Goal: Transaction & Acquisition: Purchase product/service

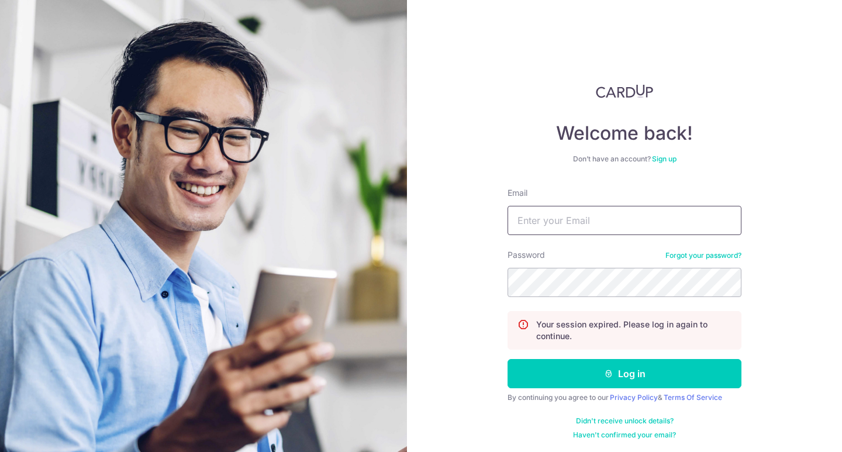
type input "[DOMAIN_NAME][EMAIL_ADDRESS][DOMAIN_NAME]"
click at [625, 374] on button "Log in" at bounding box center [625, 373] width 234 height 29
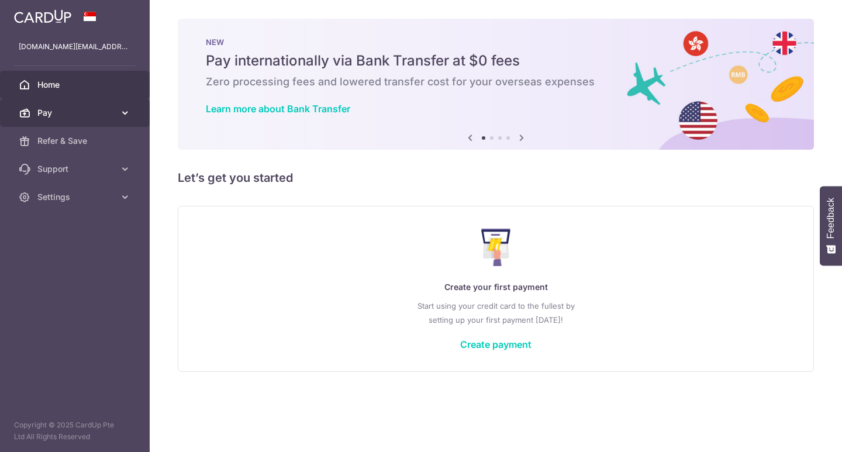
click at [68, 113] on span "Pay" at bounding box center [75, 113] width 77 height 12
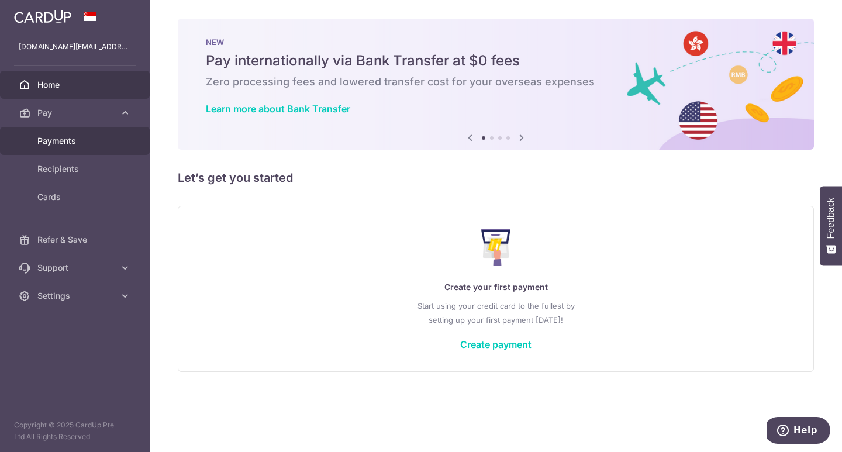
click at [80, 144] on span "Payments" at bounding box center [75, 141] width 77 height 12
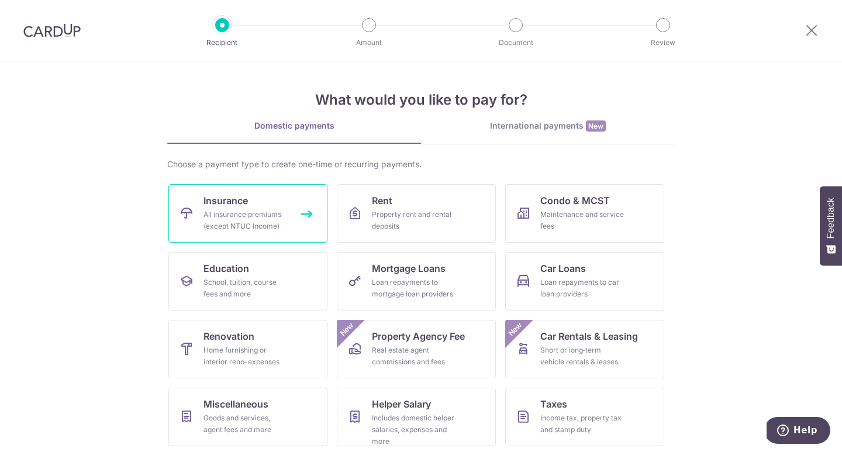
click at [277, 205] on link "Insurance All insurance premiums (except NTUC Income)" at bounding box center [247, 213] width 159 height 58
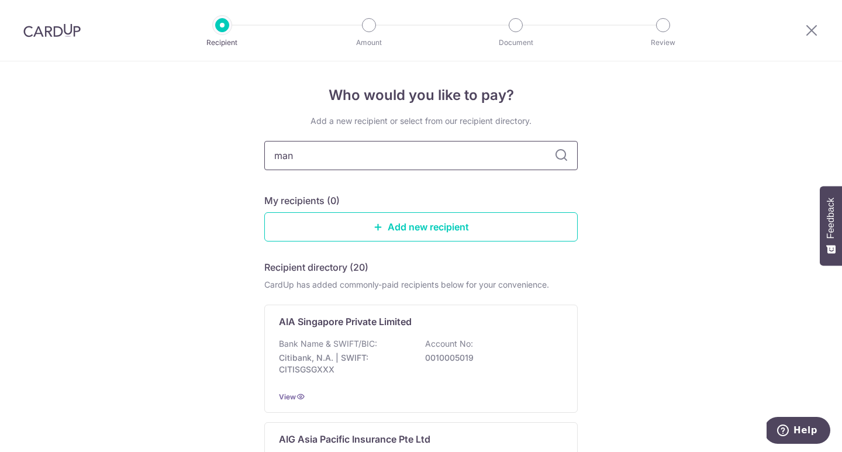
type input "manu"
type input "Manulife"
drag, startPoint x: 348, startPoint y: 119, endPoint x: 555, endPoint y: 162, distance: 210.8
click at [555, 162] on icon at bounding box center [562, 156] width 14 height 14
click at [563, 159] on icon at bounding box center [562, 156] width 14 height 14
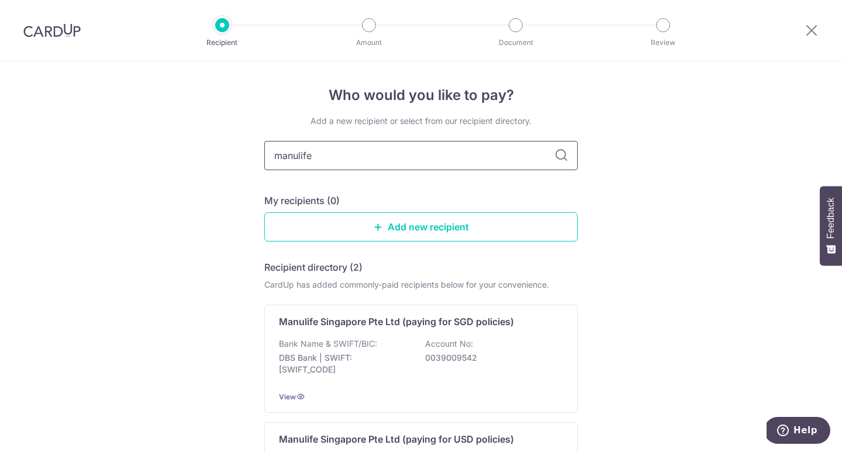
click at [491, 158] on input "manulife" at bounding box center [421, 155] width 314 height 29
click at [813, 27] on icon at bounding box center [812, 30] width 14 height 15
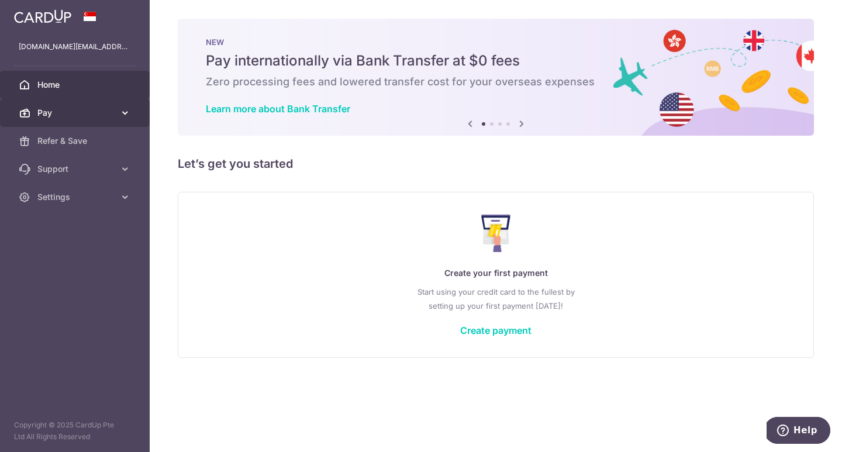
click at [97, 118] on span "Pay" at bounding box center [75, 113] width 77 height 12
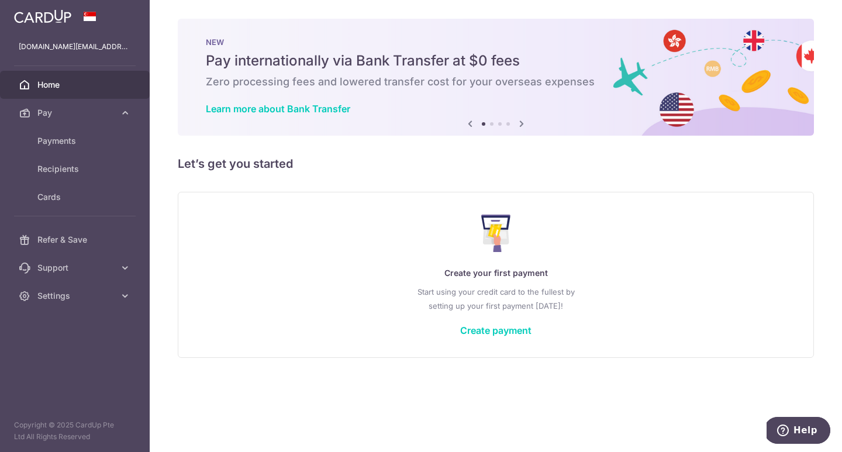
click at [594, 183] on div "× Pause Schedule Pause all future payments in this series Pause just this one p…" at bounding box center [496, 226] width 693 height 452
click at [76, 144] on span "Payments" at bounding box center [75, 141] width 77 height 12
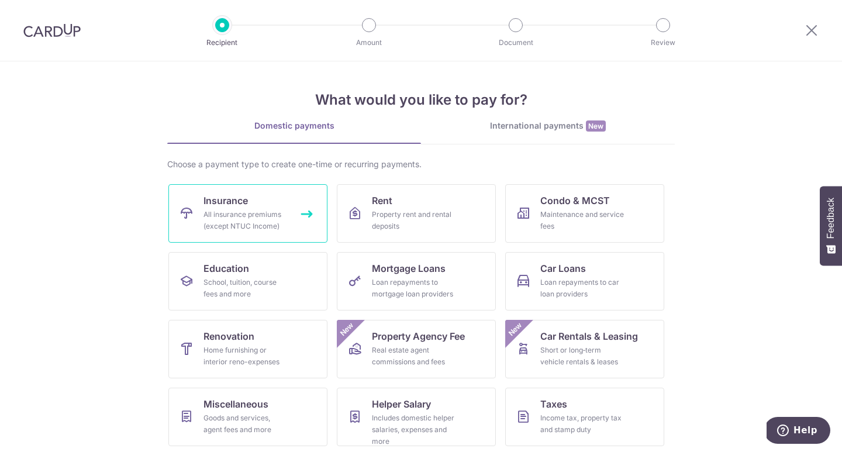
click at [223, 215] on div "All insurance premiums (except NTUC Income)" at bounding box center [246, 220] width 84 height 23
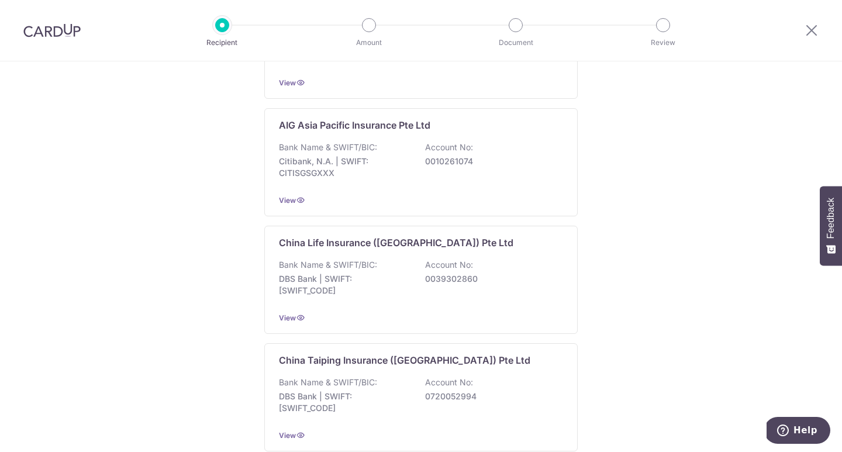
scroll to position [339, 0]
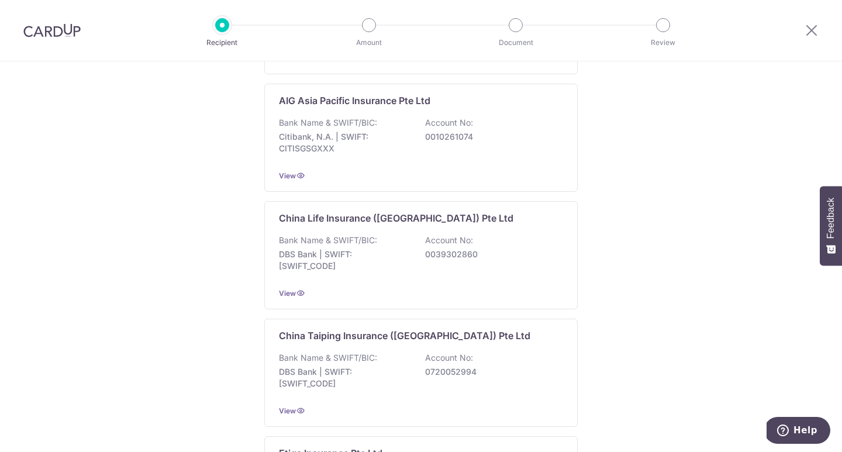
click at [801, 20] on div at bounding box center [811, 30] width 61 height 61
click at [813, 27] on icon at bounding box center [812, 30] width 14 height 15
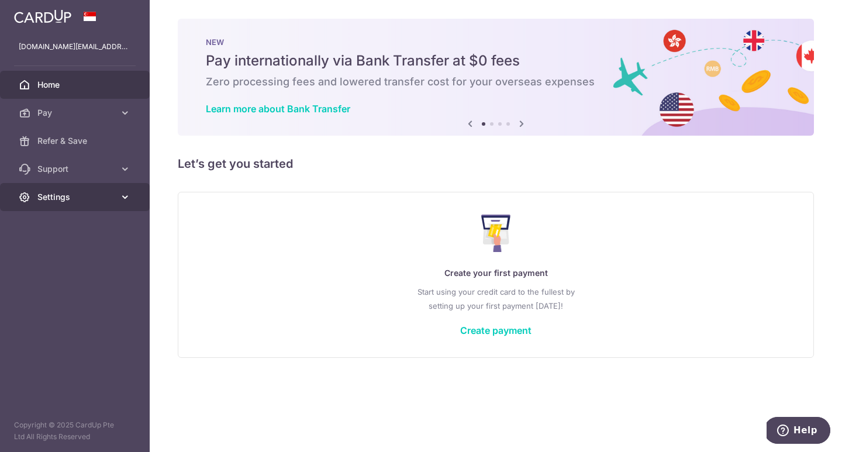
click at [91, 197] on span "Settings" at bounding box center [75, 197] width 77 height 12
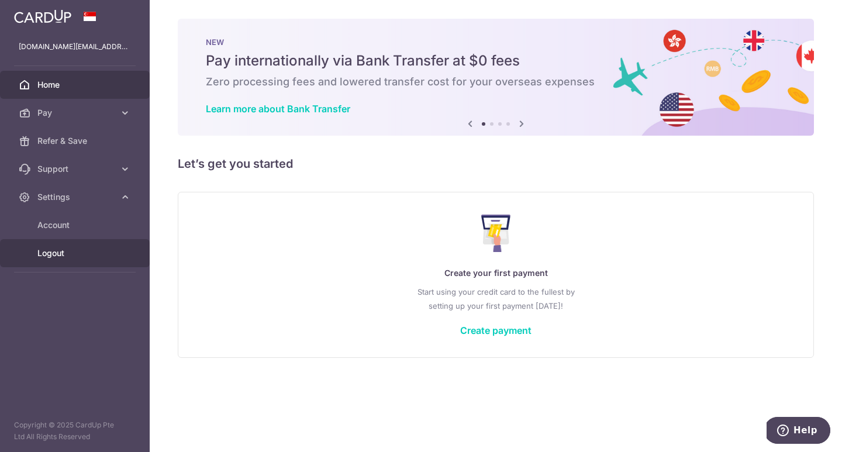
click at [73, 252] on span "Logout" at bounding box center [75, 253] width 77 height 12
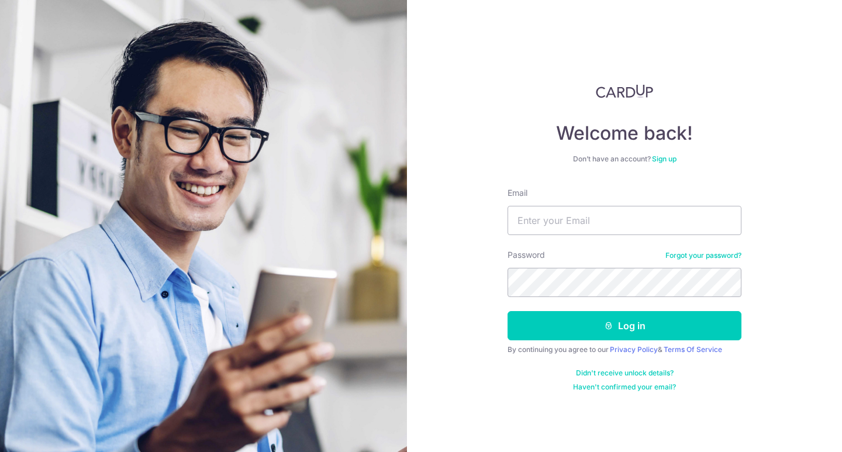
click at [730, 131] on h4 "Welcome back!" at bounding box center [625, 133] width 234 height 23
click at [604, 225] on input "Email" at bounding box center [625, 220] width 234 height 29
type input "[DOMAIN_NAME][EMAIL_ADDRESS][DOMAIN_NAME]"
click at [625, 326] on button "Log in" at bounding box center [625, 325] width 234 height 29
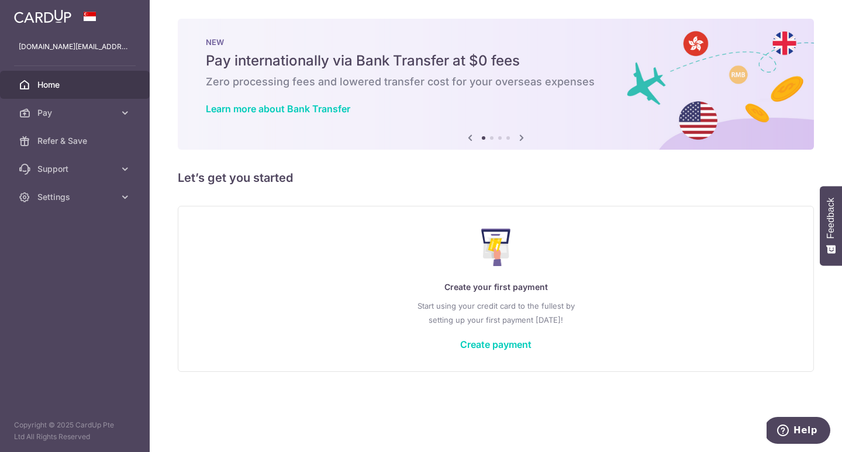
click at [547, 199] on div "× Pause Schedule Pause all future payments in this series Pause just this one p…" at bounding box center [496, 226] width 693 height 452
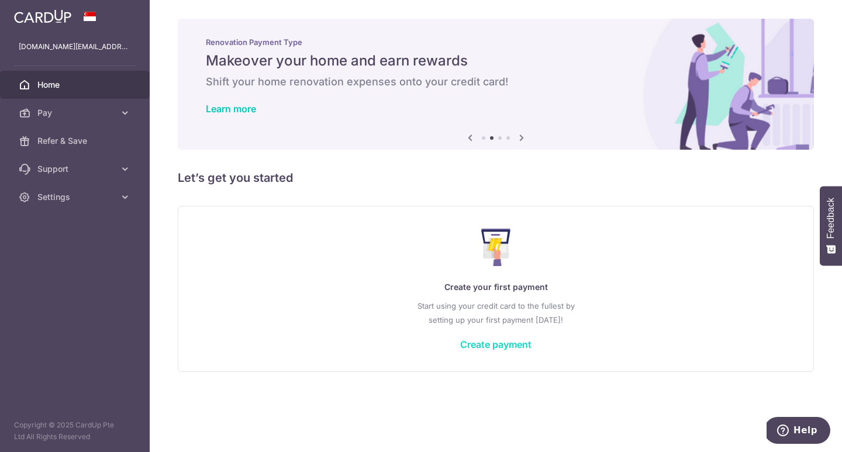
click at [510, 350] on link "Create payment" at bounding box center [495, 345] width 71 height 12
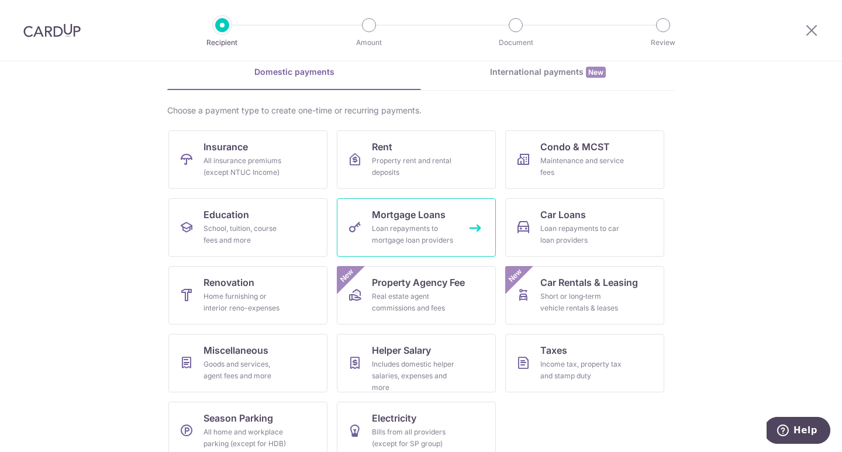
scroll to position [71, 0]
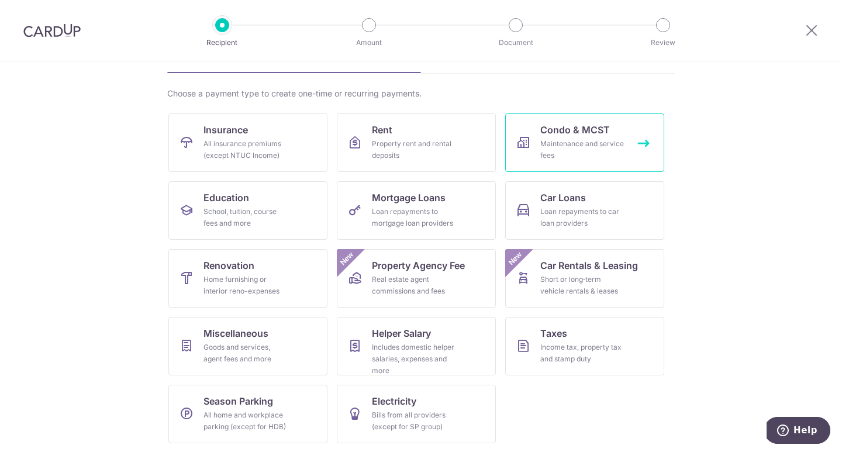
click at [577, 167] on link "Condo & MCST Maintenance and service fees" at bounding box center [584, 142] width 159 height 58
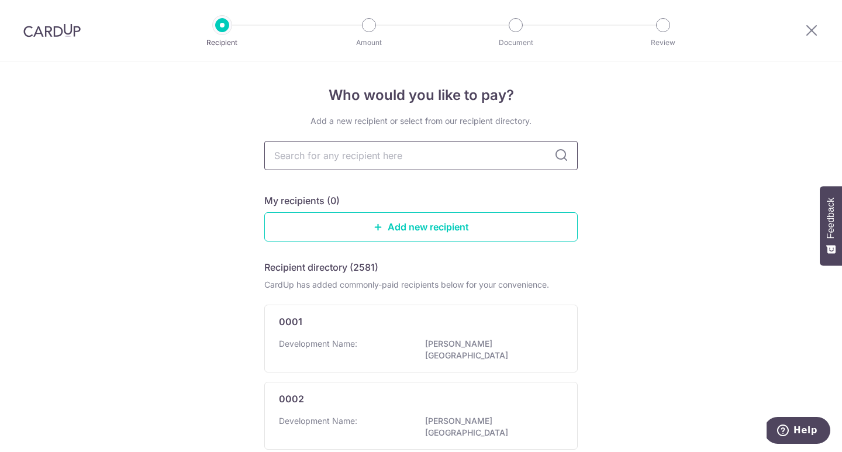
click at [409, 153] on input "text" at bounding box center [421, 155] width 314 height 29
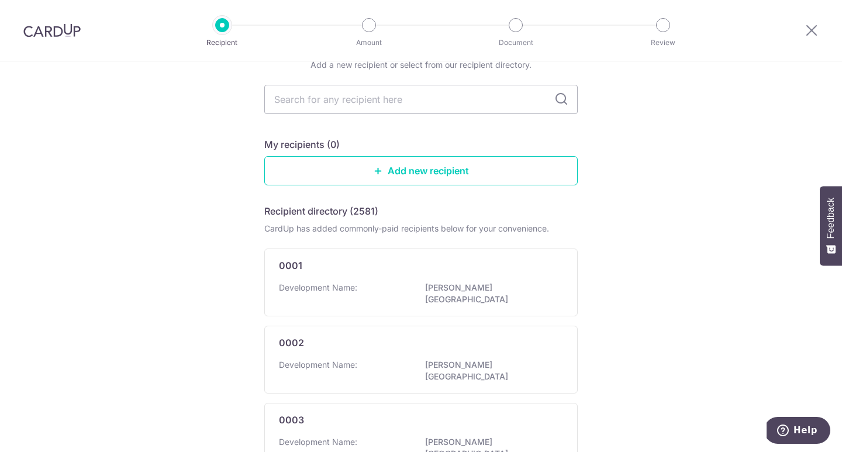
scroll to position [105, 0]
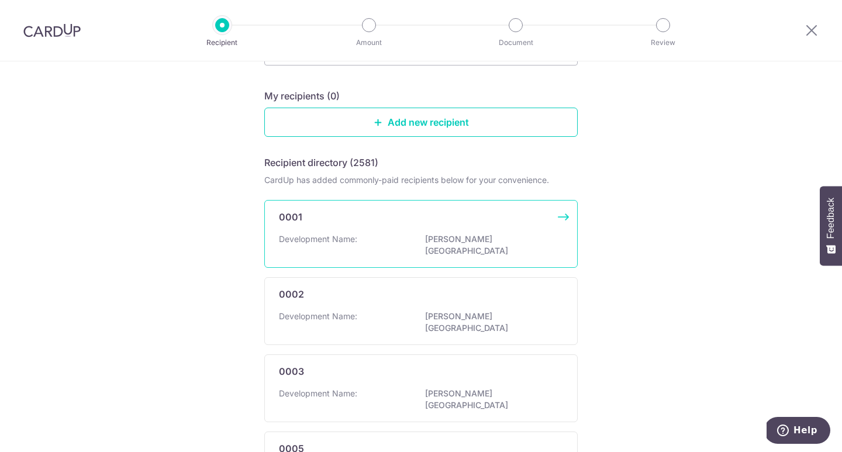
click at [425, 252] on p "BENG TONG MANSION" at bounding box center [490, 244] width 131 height 23
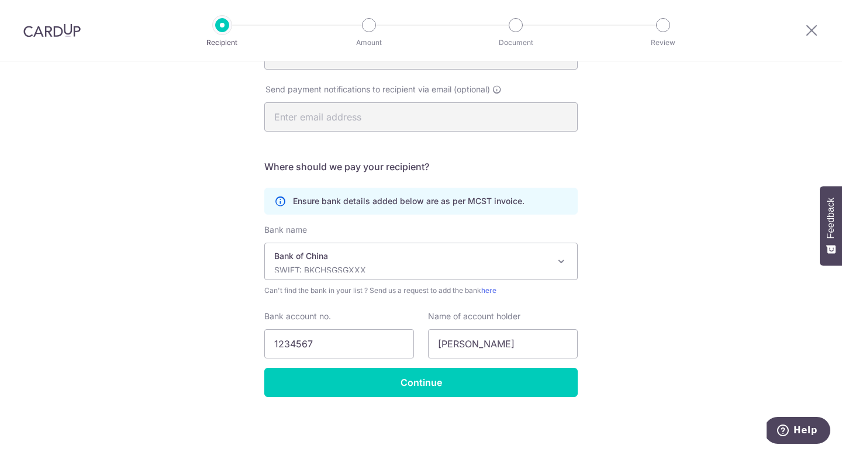
scroll to position [228, 0]
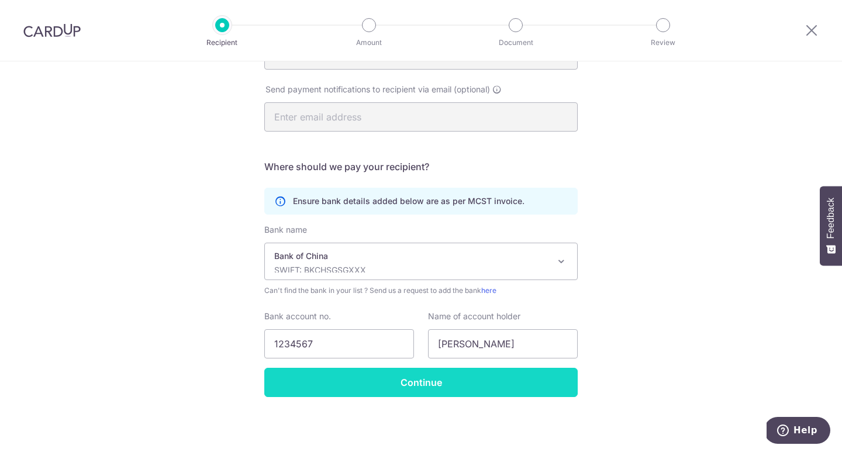
click at [408, 383] on input "Continue" at bounding box center [421, 382] width 314 height 29
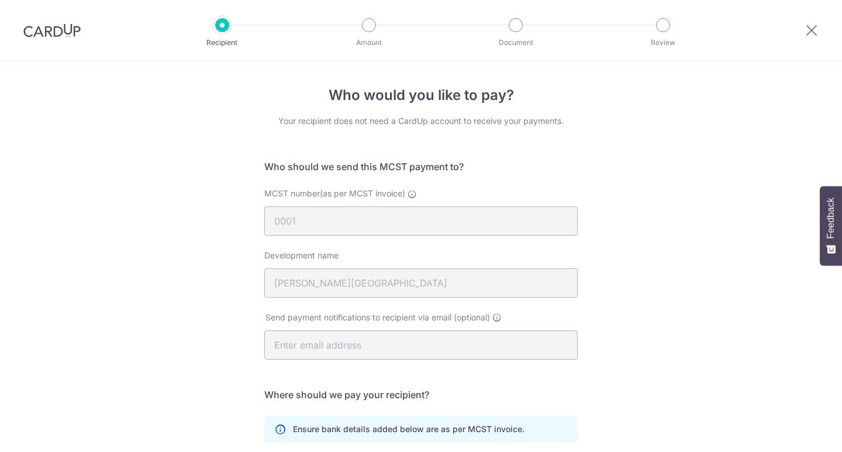
scroll to position [256, 0]
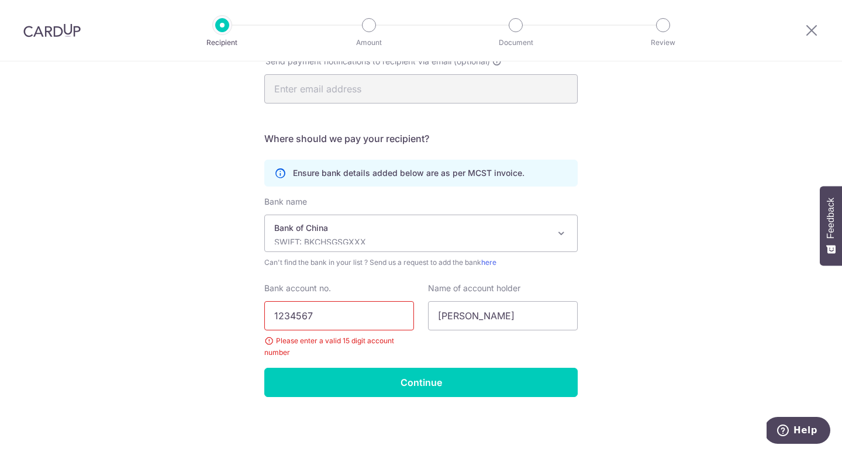
click at [333, 315] on input "1234567" at bounding box center [339, 315] width 150 height 29
drag, startPoint x: 336, startPoint y: 314, endPoint x: 219, endPoint y: 320, distance: 116.5
click at [219, 320] on div "Who would you like to pay? Your recipient does not need a CardUp account to rec…" at bounding box center [421, 128] width 842 height 647
click at [215, 274] on div "Who would you like to pay? Your recipient does not need a CardUp account to rec…" at bounding box center [421, 128] width 842 height 647
click at [806, 32] on icon at bounding box center [812, 30] width 14 height 15
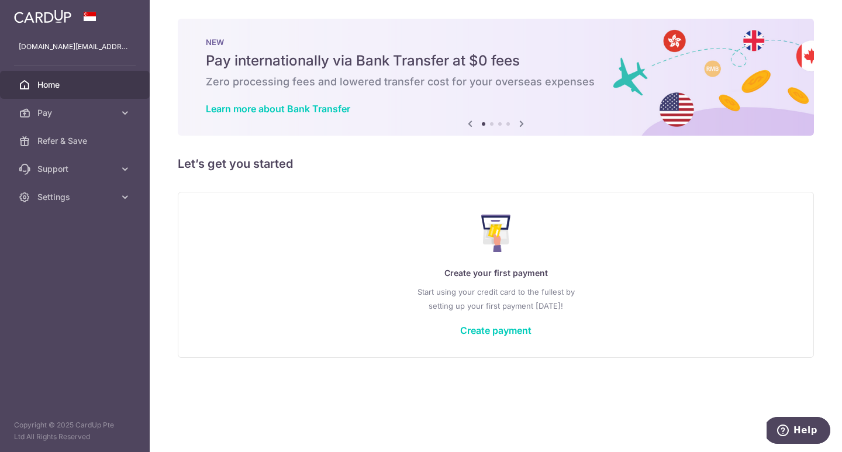
click at [308, 185] on div "× Pause Schedule Pause all future payments in this series Pause just this one p…" at bounding box center [496, 226] width 693 height 452
click at [66, 105] on link "Pay" at bounding box center [75, 113] width 150 height 28
click at [504, 141] on div "× Pause Schedule Pause all future payments in this series Pause just this one p…" at bounding box center [496, 226] width 693 height 452
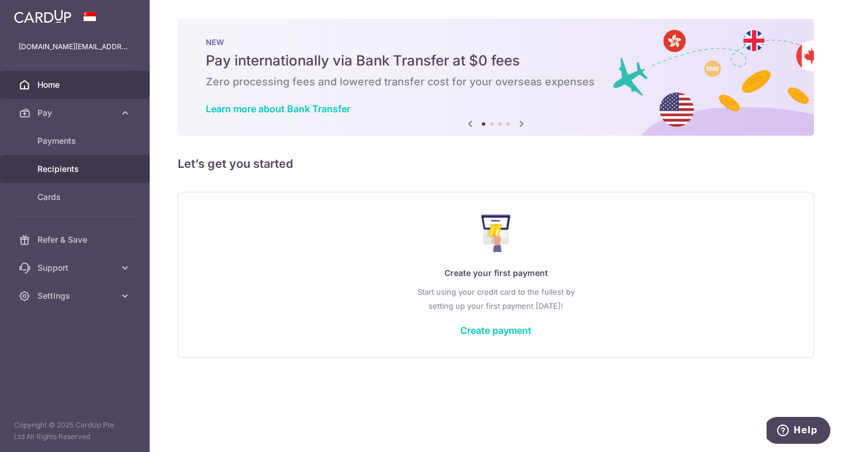
click at [92, 168] on span "Recipients" at bounding box center [75, 169] width 77 height 12
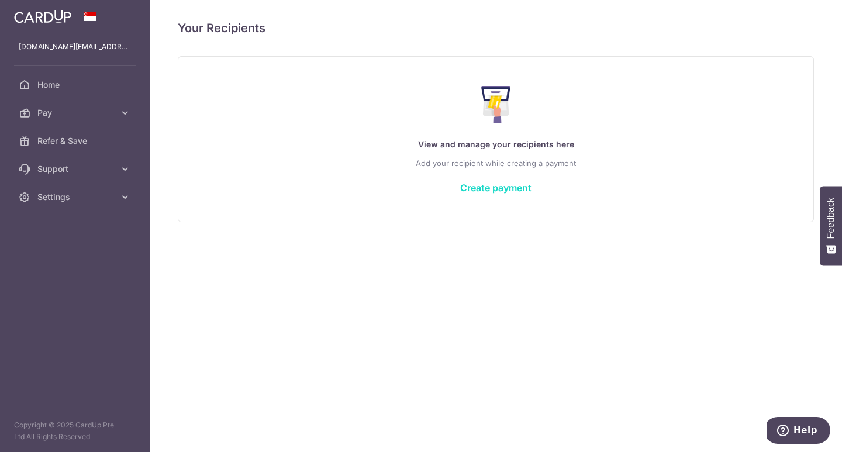
click at [504, 190] on link "Create payment" at bounding box center [495, 188] width 71 height 12
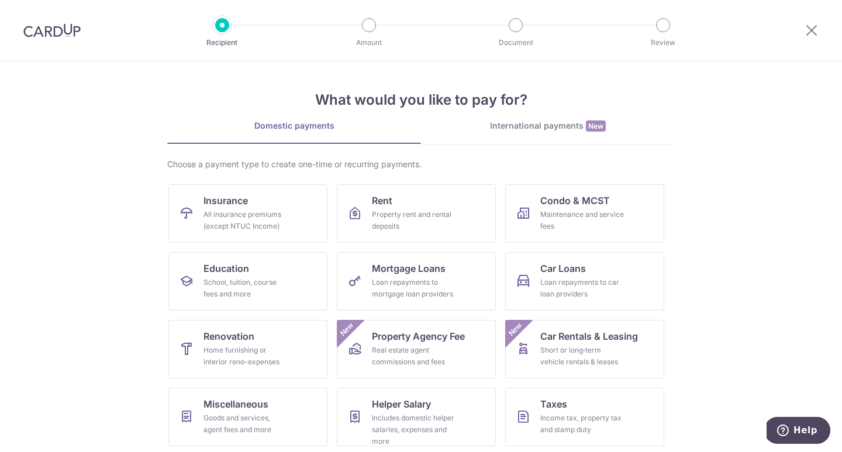
click at [41, 32] on img at bounding box center [51, 30] width 57 height 14
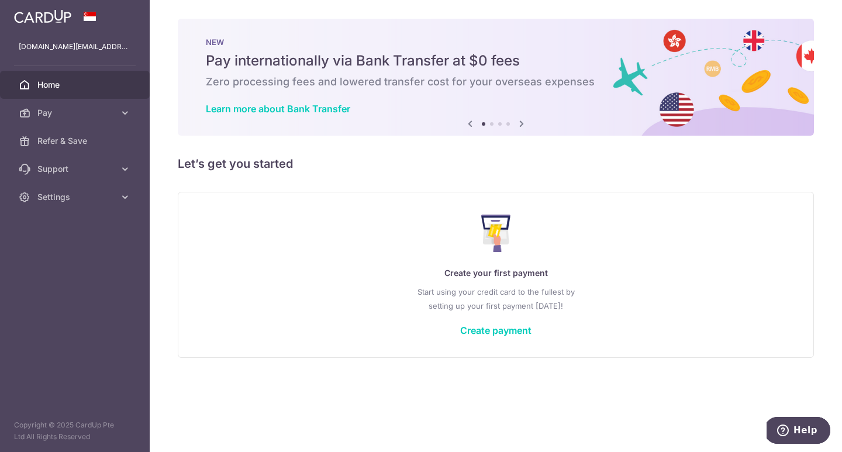
click at [397, 174] on div "× Pause Schedule Pause all future payments in this series Pause just this one p…" at bounding box center [496, 226] width 693 height 452
click at [105, 110] on span "Pay" at bounding box center [75, 113] width 77 height 12
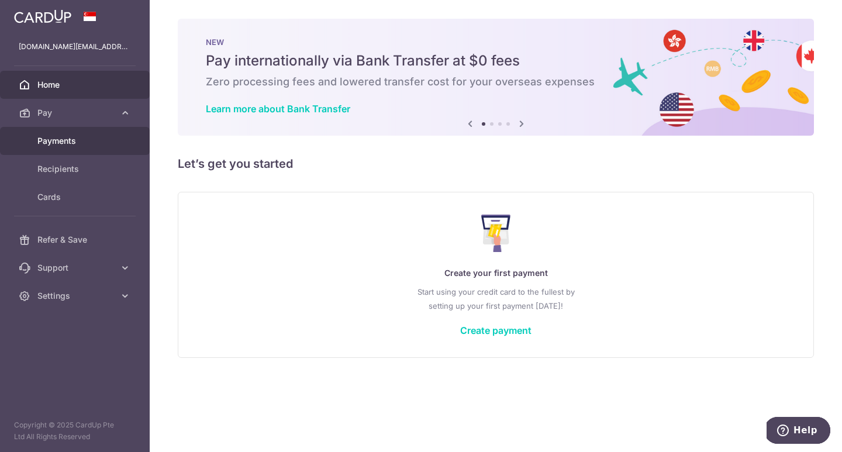
click at [86, 140] on span "Payments" at bounding box center [75, 141] width 77 height 12
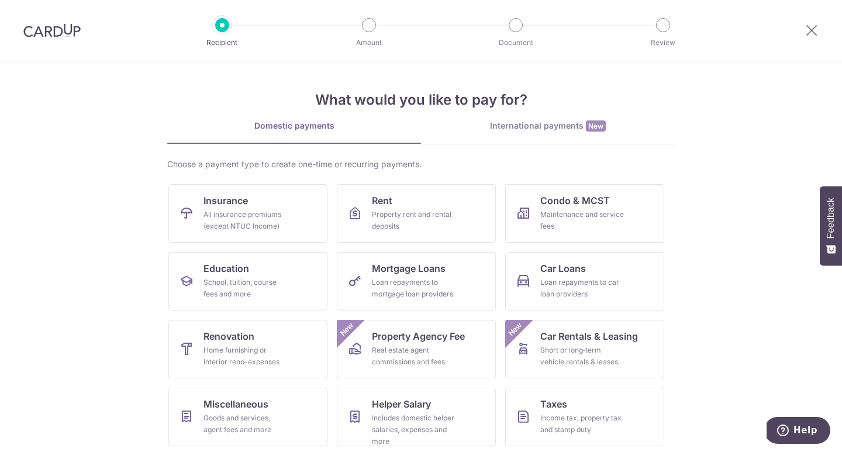
click at [68, 30] on img at bounding box center [51, 30] width 57 height 14
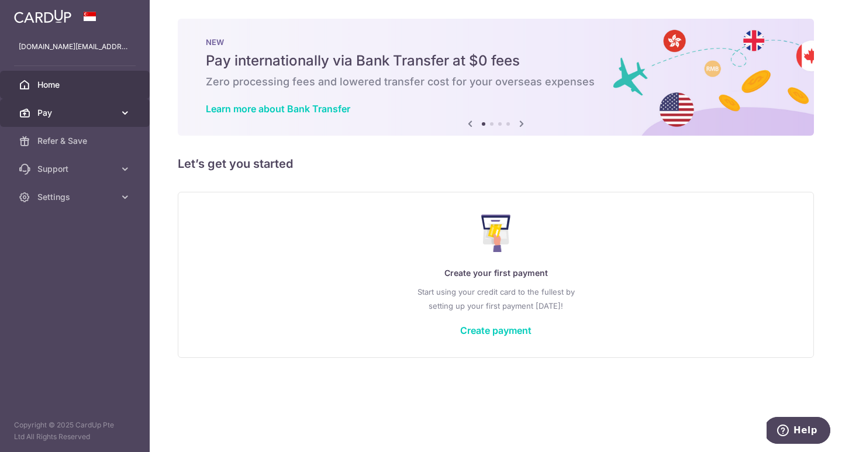
click at [80, 119] on link "Pay" at bounding box center [75, 113] width 150 height 28
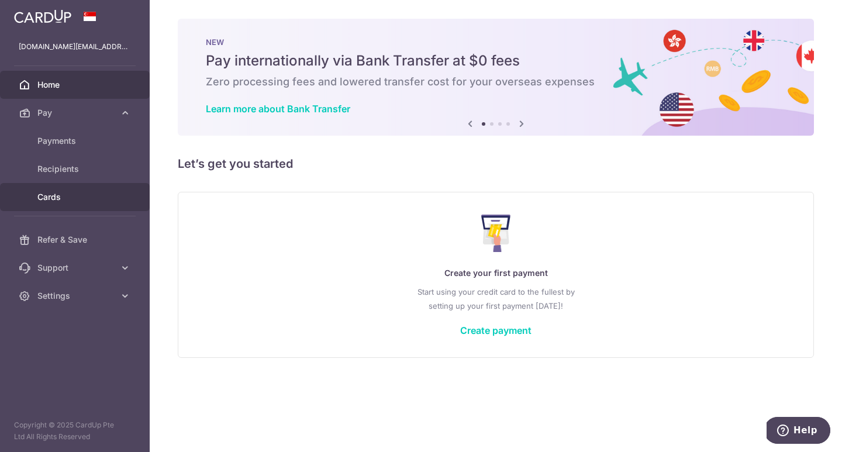
click at [88, 192] on span "Cards" at bounding box center [75, 197] width 77 height 12
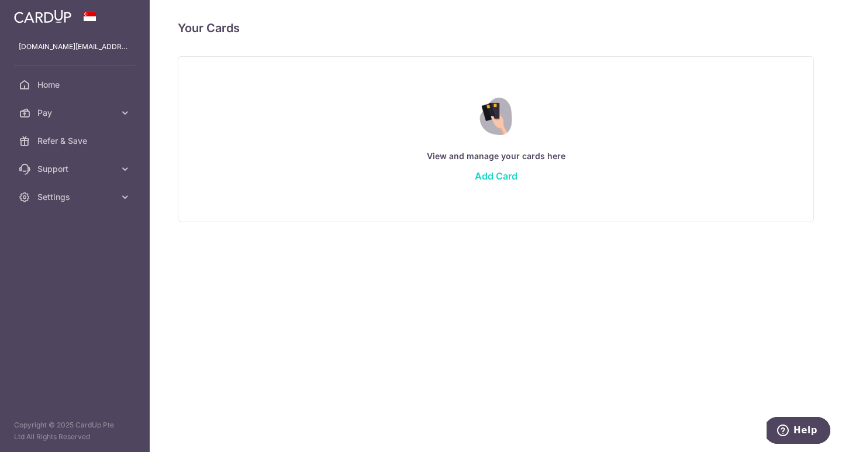
click at [506, 180] on link "Add Card" at bounding box center [496, 176] width 43 height 12
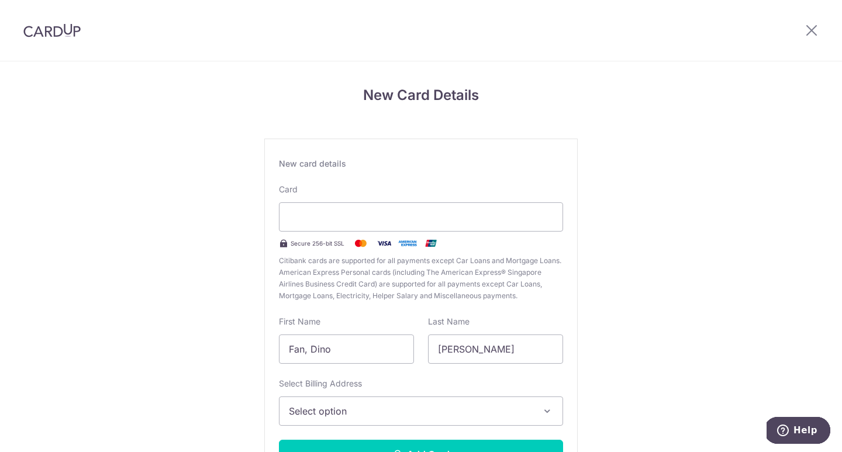
click at [666, 299] on div "New Card Details New card details Card Secure 256-bit SSL Citibank cards are su…" at bounding box center [421, 306] width 842 height 491
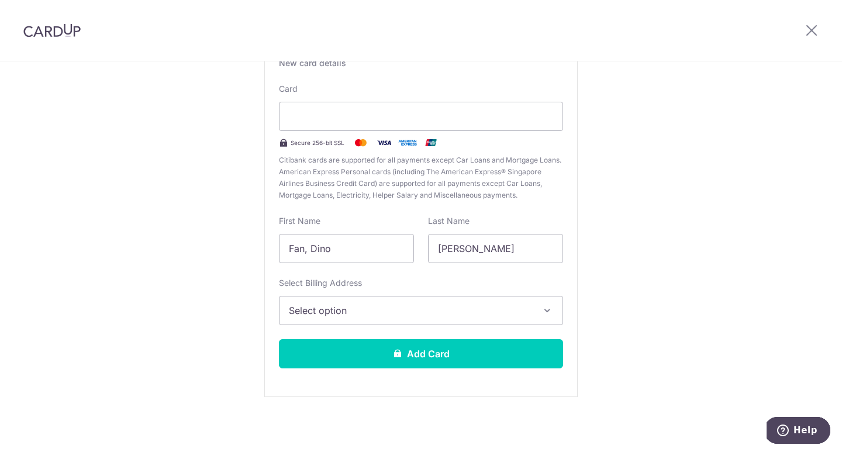
scroll to position [101, 0]
click at [425, 305] on span "Select option" at bounding box center [410, 311] width 243 height 14
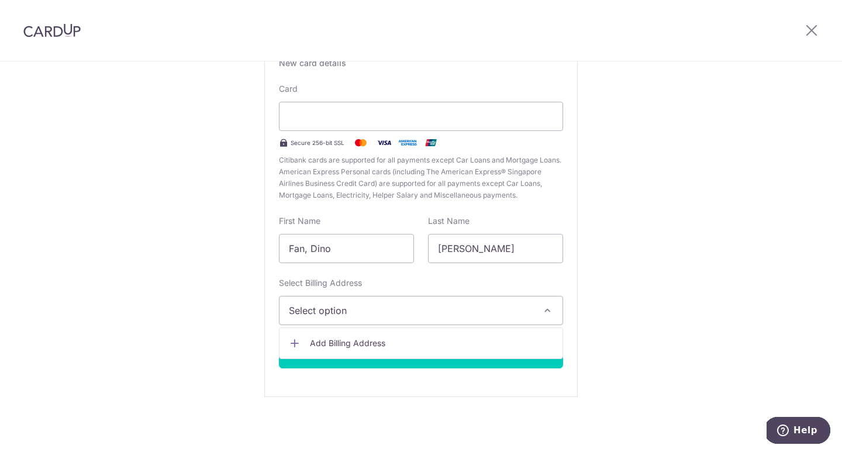
click at [462, 291] on div "Select Billing Address Select option Add Billing Address" at bounding box center [421, 301] width 284 height 48
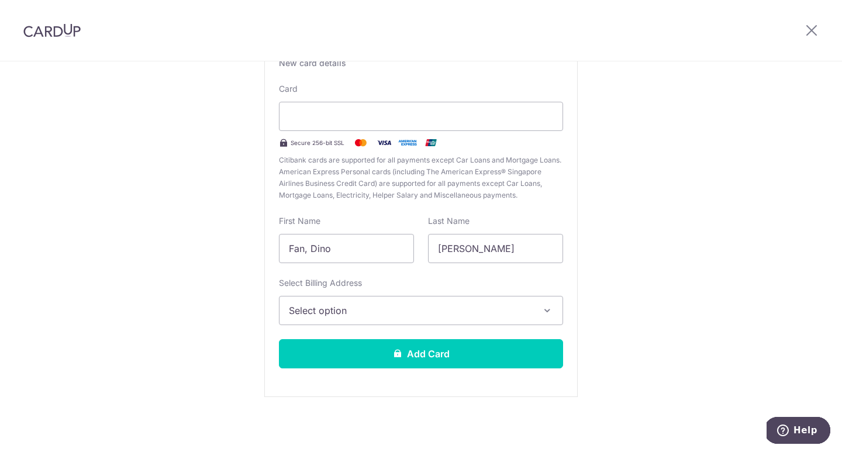
click at [390, 312] on span "Select option" at bounding box center [410, 311] width 243 height 14
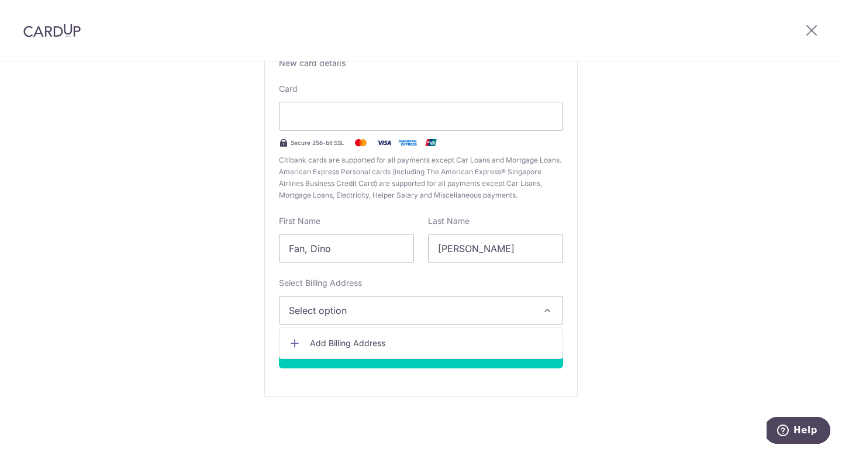
click at [361, 339] on span "Add Billing Address" at bounding box center [431, 344] width 243 height 12
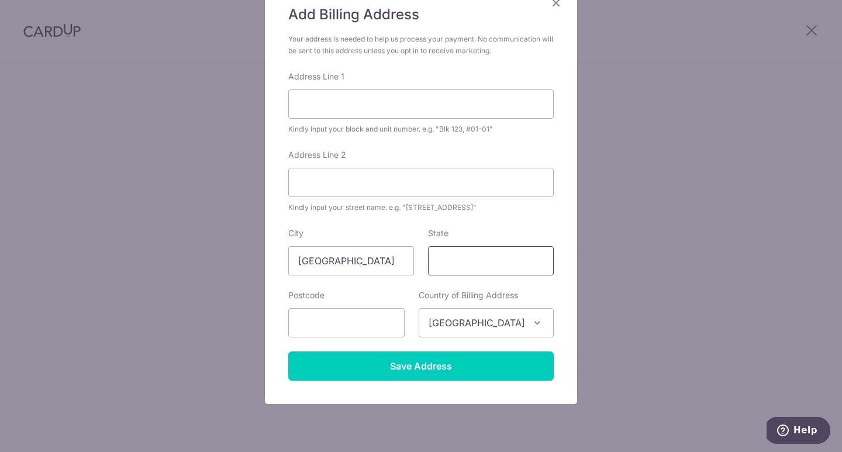
scroll to position [110, 0]
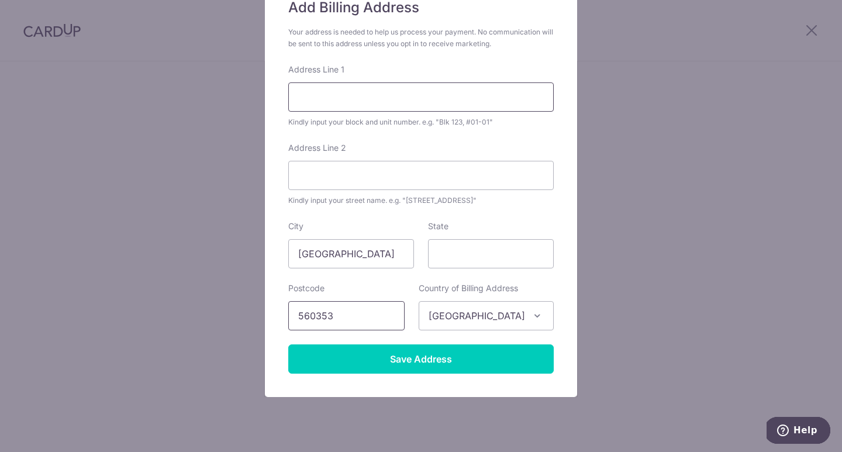
type input "560353"
click at [374, 92] on input "Address Line 1" at bounding box center [421, 96] width 266 height 29
click at [478, 269] on form "Your address is needed to help us process your payment. No communication will b…" at bounding box center [421, 199] width 266 height 347
click at [335, 118] on div "Kindly input your block and unit number. e.g. "Blk 123, #01-01"" at bounding box center [421, 122] width 266 height 12
click at [332, 98] on input "Address Line 1" at bounding box center [421, 96] width 266 height 29
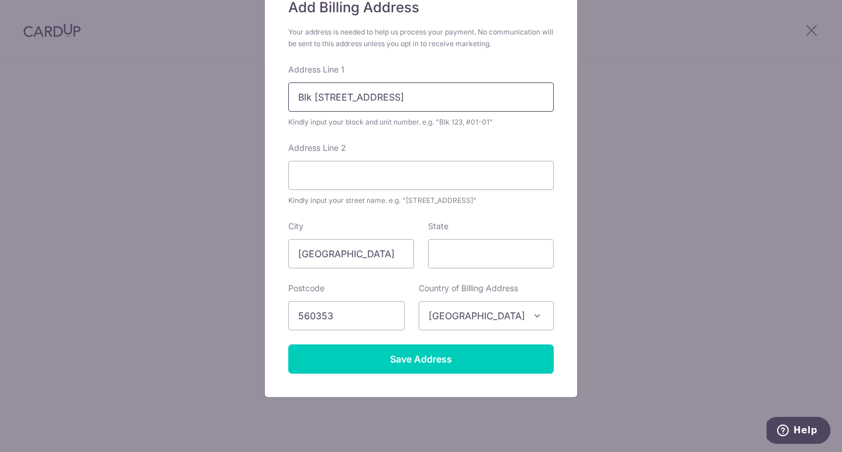
type input "Blk 353 Ang Mo Kio St 32 #09-139"
click at [476, 143] on div "Address Line 2 Kindly input your street name. e.g. "Hougang Street 10"" at bounding box center [421, 174] width 266 height 64
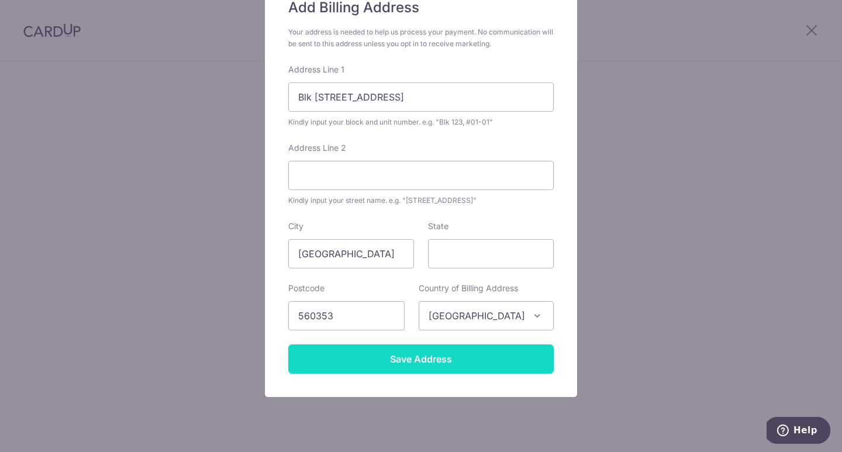
click at [436, 359] on input "Save Address" at bounding box center [421, 359] width 266 height 29
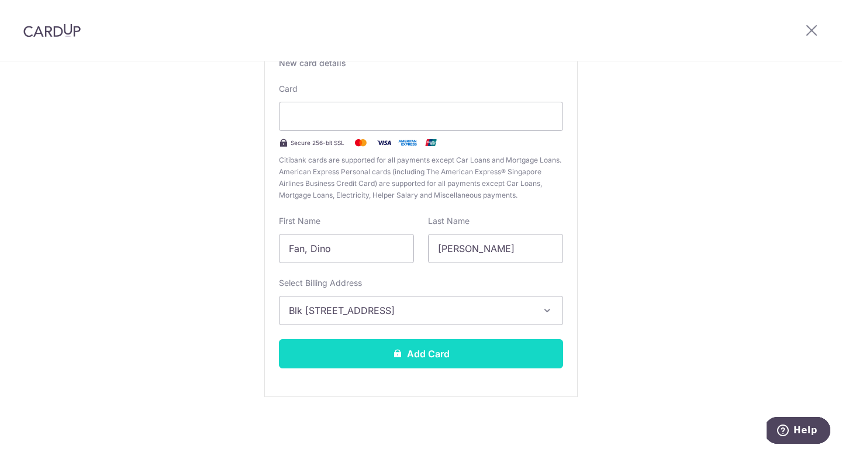
click at [421, 359] on button "Add Card" at bounding box center [421, 353] width 284 height 29
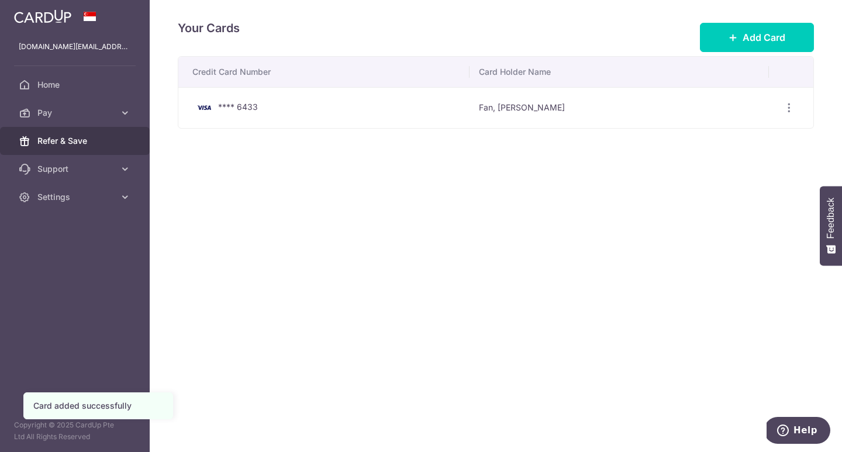
click at [75, 139] on span "Refer & Save" at bounding box center [75, 141] width 77 height 12
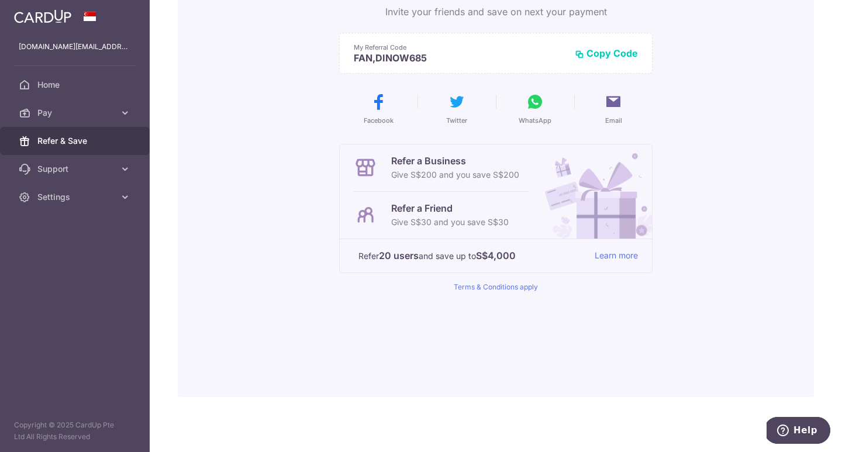
scroll to position [136, 0]
click at [85, 110] on span "Pay" at bounding box center [75, 113] width 77 height 12
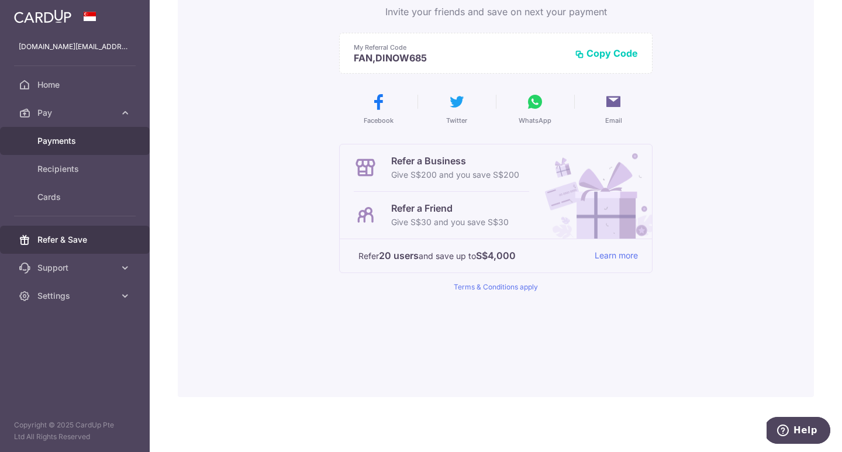
click at [87, 144] on span "Payments" at bounding box center [75, 141] width 77 height 12
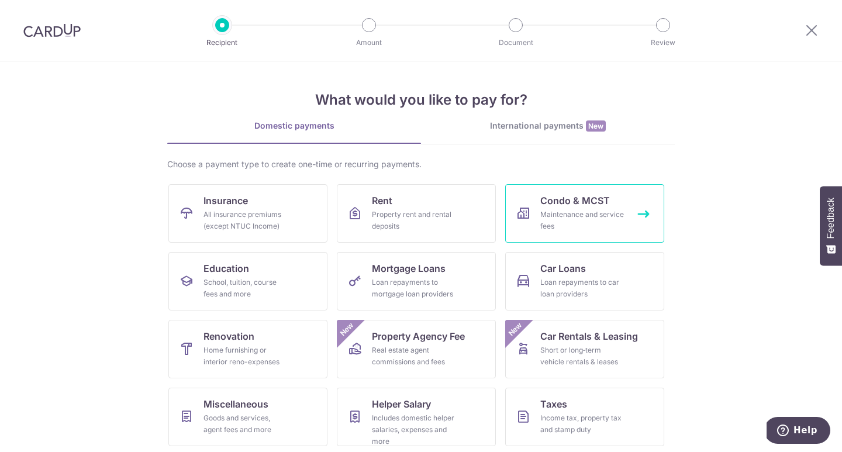
click at [623, 218] on div "Maintenance and service fees" at bounding box center [582, 220] width 84 height 23
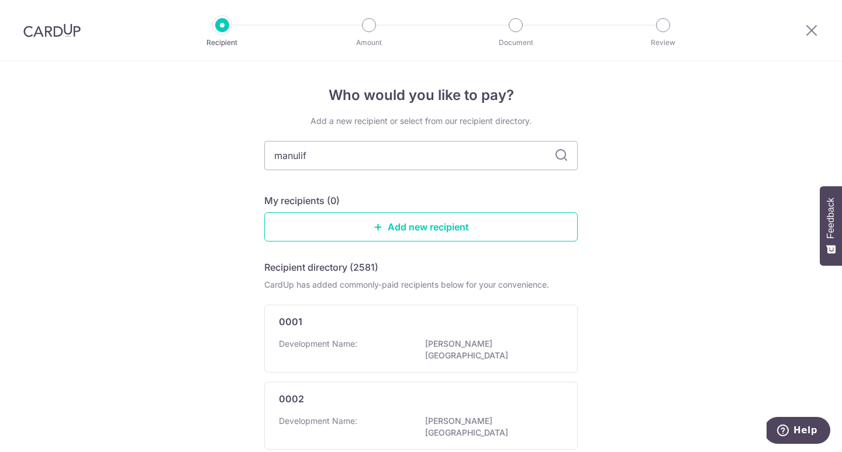
type input "manulife"
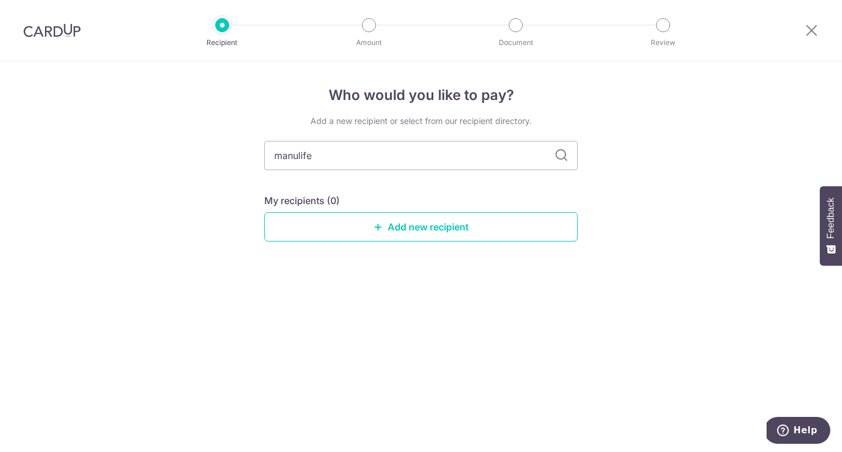
click at [302, 168] on input "manulife" at bounding box center [421, 155] width 314 height 29
click at [586, 271] on div "Who would you like to pay? Add a new recipient or select from our recipient dir…" at bounding box center [421, 256] width 842 height 391
click at [388, 162] on input "manulife" at bounding box center [421, 155] width 314 height 29
drag, startPoint x: 388, startPoint y: 162, endPoint x: 528, endPoint y: 184, distance: 141.0
click at [528, 184] on div "Add a new recipient or select from our recipient directory. manulife My recipie…" at bounding box center [421, 187] width 314 height 145
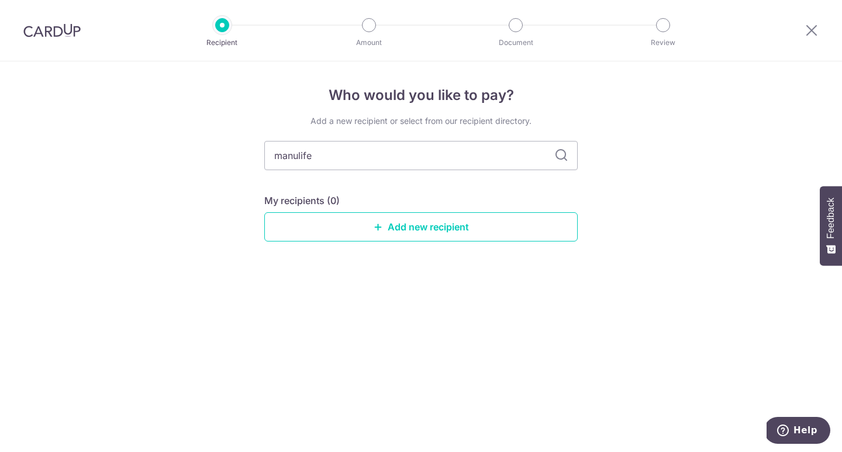
click at [67, 25] on img at bounding box center [51, 30] width 57 height 14
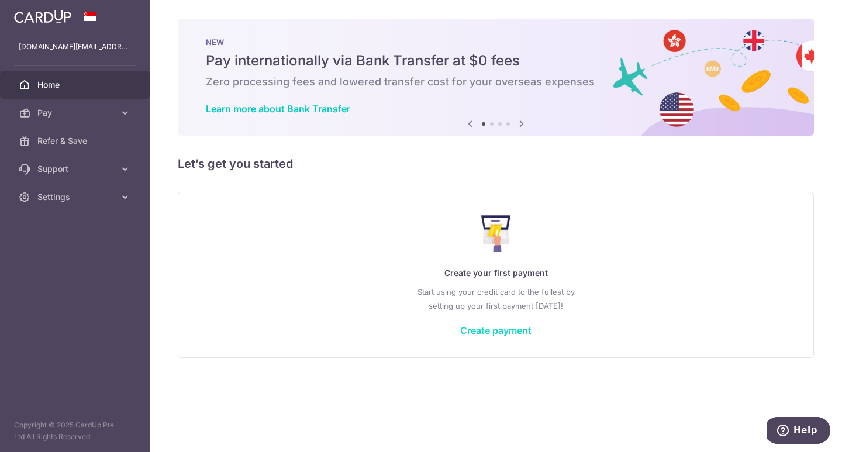
click at [498, 331] on link "Create payment" at bounding box center [495, 331] width 71 height 12
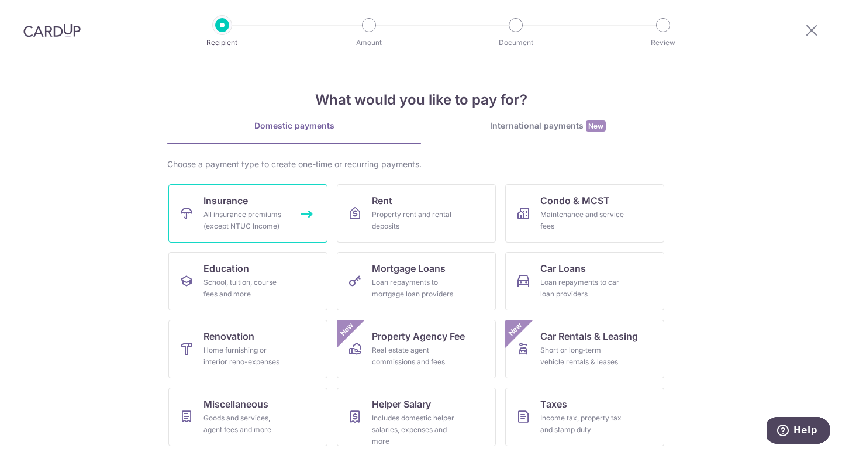
click at [286, 224] on div "All insurance premiums (except NTUC Income)" at bounding box center [246, 220] width 84 height 23
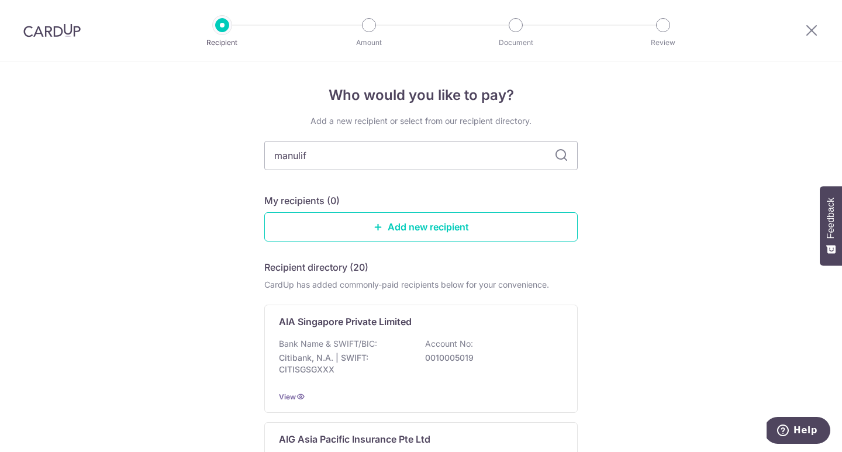
type input "manulife"
click at [628, 231] on div "Who would you like to pay? Add a new recipient or select from our recipient dir…" at bounding box center [421, 346] width 842 height 571
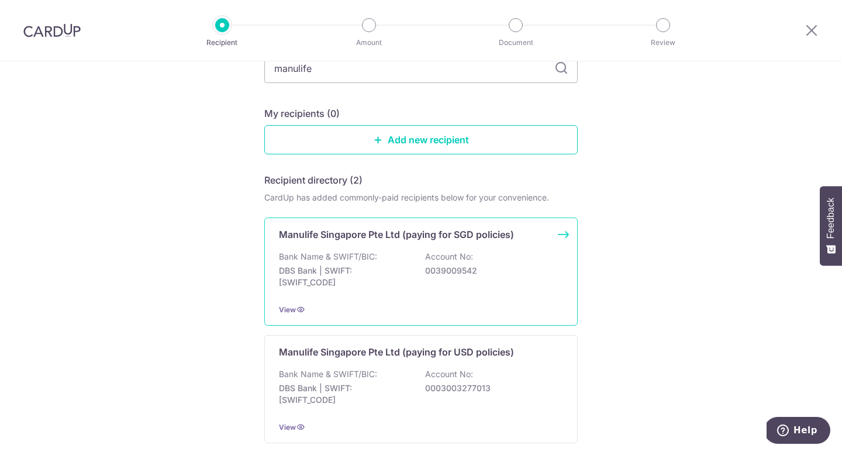
scroll to position [115, 0]
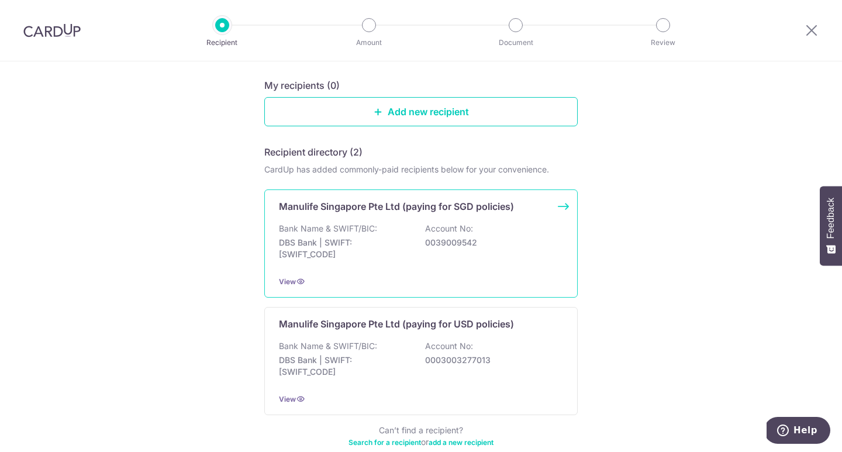
click at [467, 256] on div "Bank Name & SWIFT/BIC: DBS Bank | SWIFT: [SWIFT_CODE] Account No: 0039009542" at bounding box center [421, 244] width 284 height 43
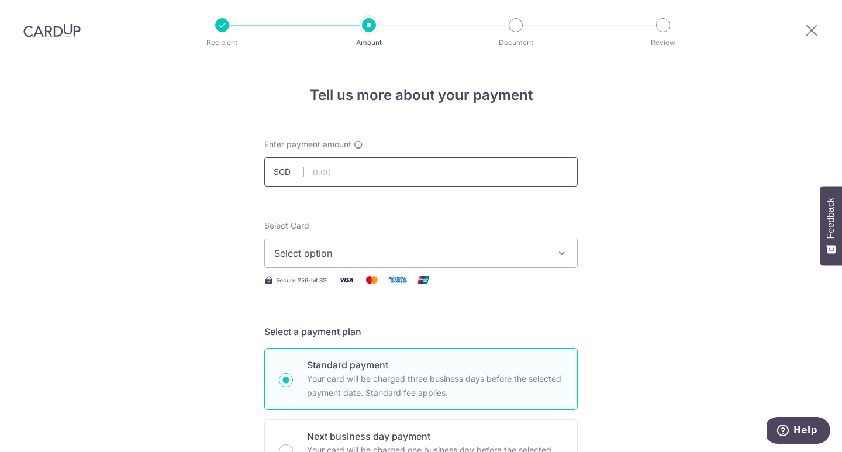
click at [346, 180] on input "text" at bounding box center [421, 171] width 314 height 29
click at [312, 260] on button "Select option" at bounding box center [421, 253] width 314 height 29
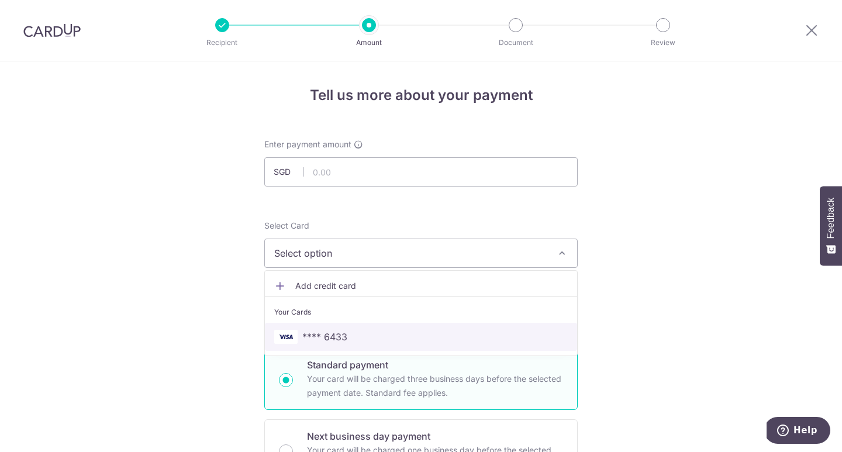
click at [325, 337] on span "**** 6433" at bounding box center [324, 337] width 45 height 14
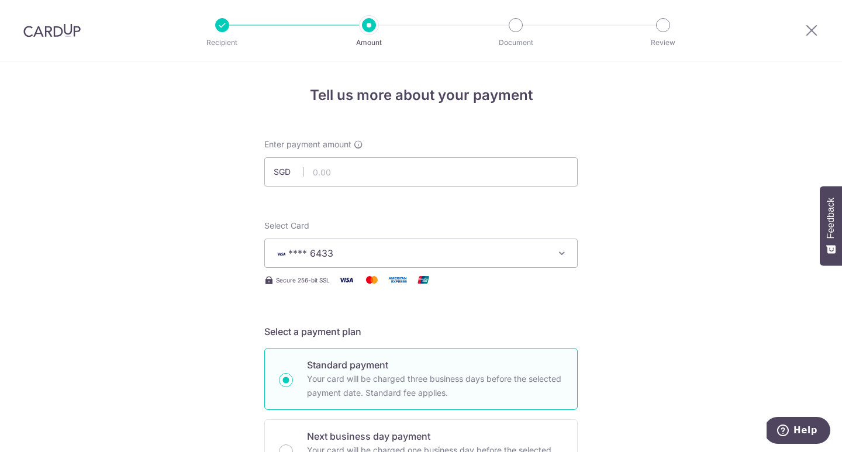
click at [359, 170] on input "text" at bounding box center [421, 171] width 314 height 29
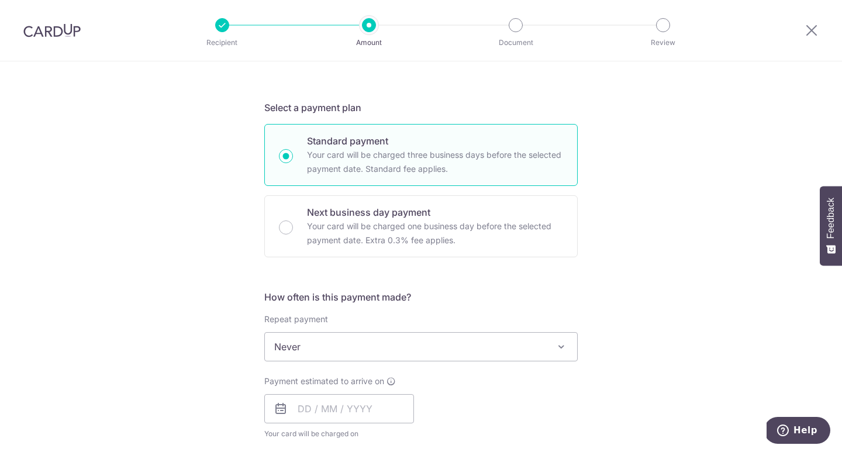
scroll to position [241, 0]
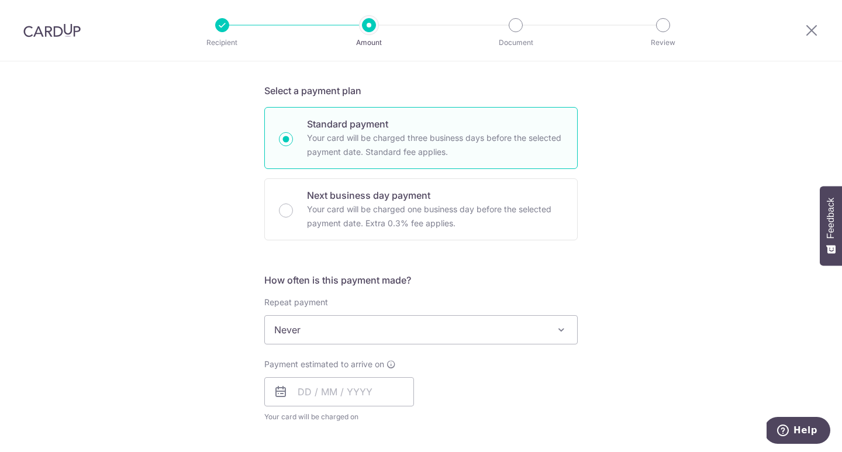
click at [497, 327] on span "Never" at bounding box center [421, 330] width 312 height 28
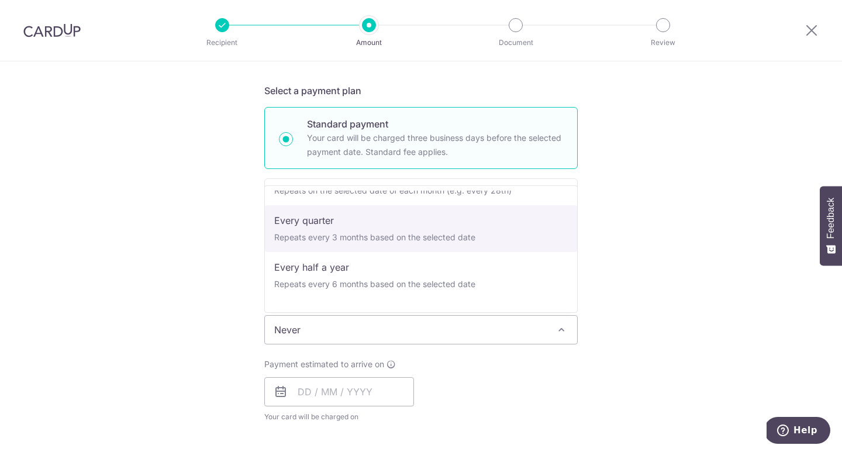
scroll to position [140, 0]
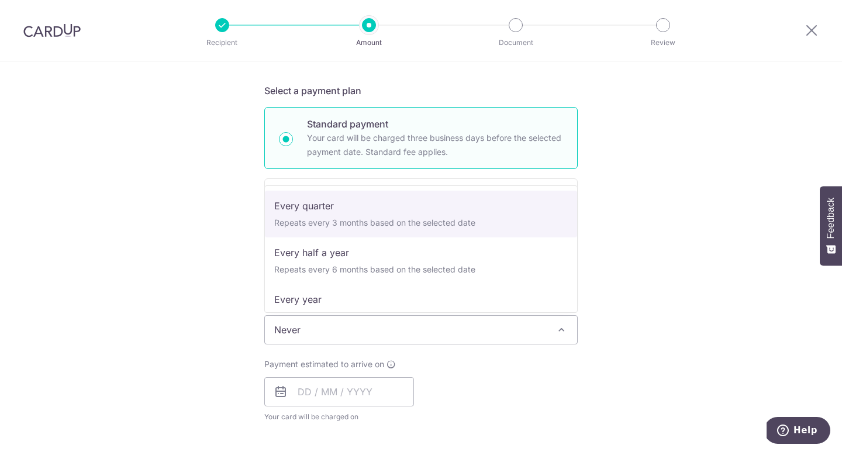
select select "4"
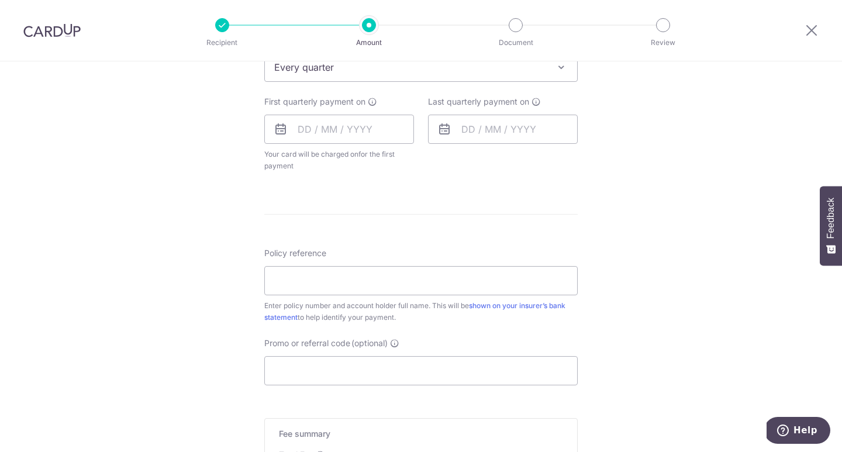
scroll to position [502, 0]
click at [340, 366] on input "Promo or referral code (optional)" at bounding box center [421, 371] width 314 height 29
paste input "OCBC18"
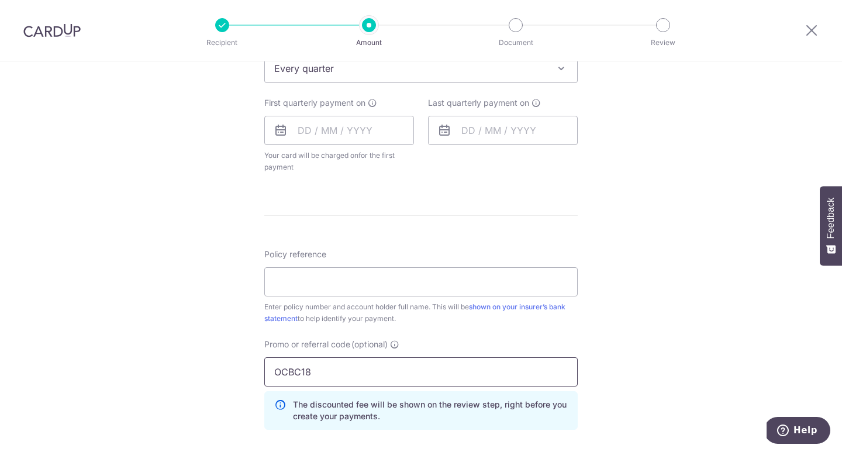
type input "OCBC18"
click at [625, 323] on div "Tell us more about your payment Enter payment amount SGD Select Card **** 6433 …" at bounding box center [421, 120] width 842 height 1122
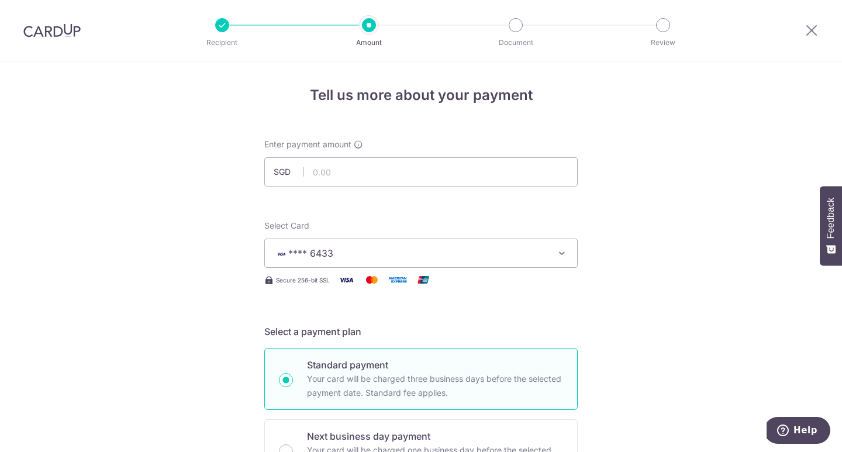
scroll to position [0, 0]
click at [350, 170] on input "text" at bounding box center [421, 171] width 314 height 29
type input "25,000.00"
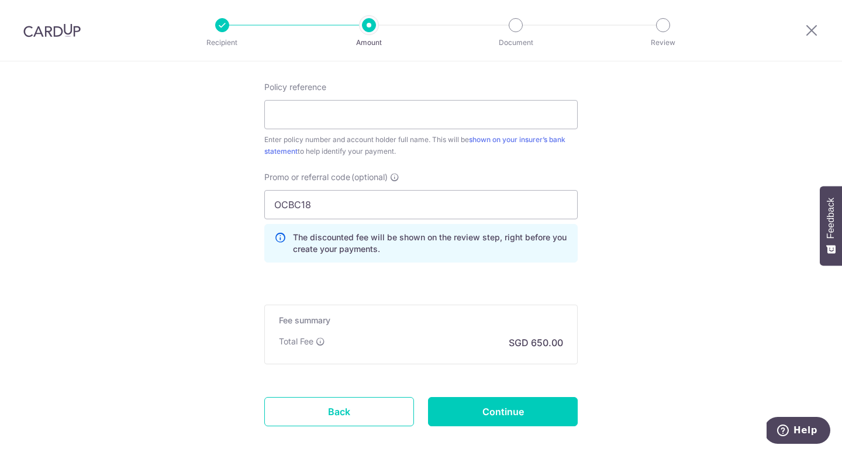
scroll to position [668, 0]
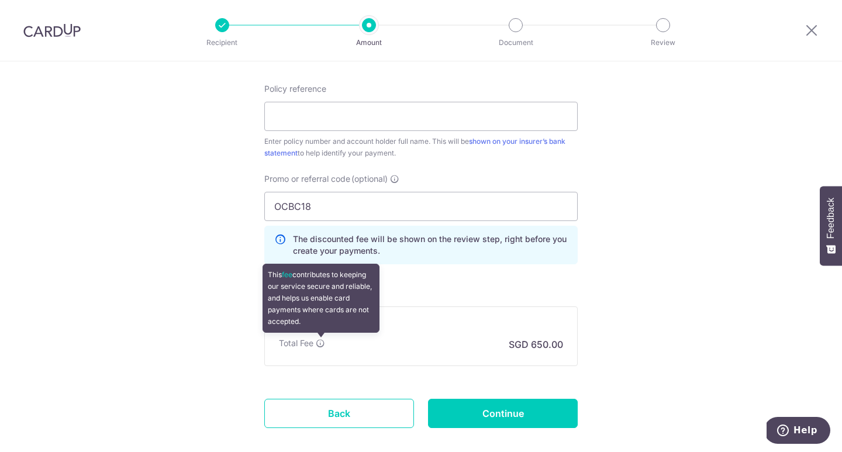
click at [321, 340] on icon at bounding box center [320, 343] width 9 height 9
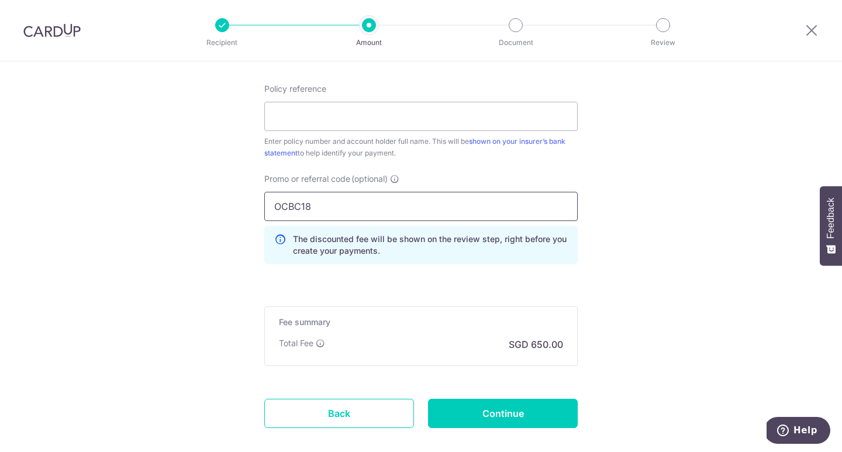
click at [376, 216] on input "OCBC18" at bounding box center [421, 206] width 314 height 29
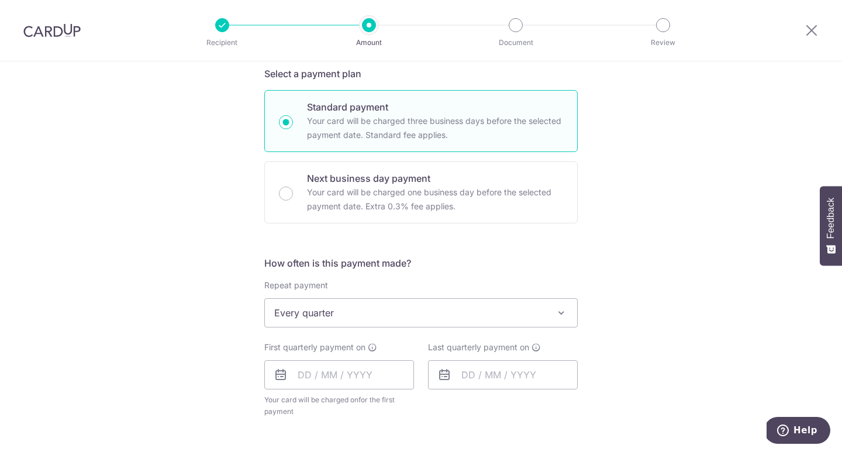
scroll to position [276, 0]
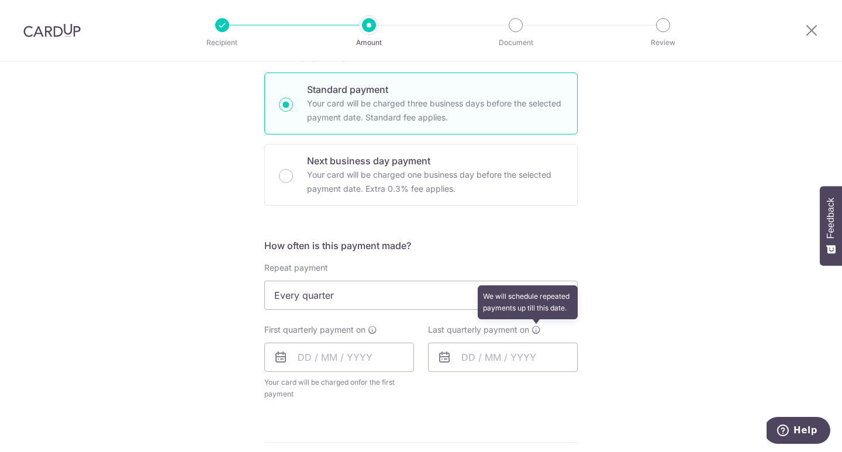
click at [533, 333] on icon at bounding box center [536, 329] width 9 height 9
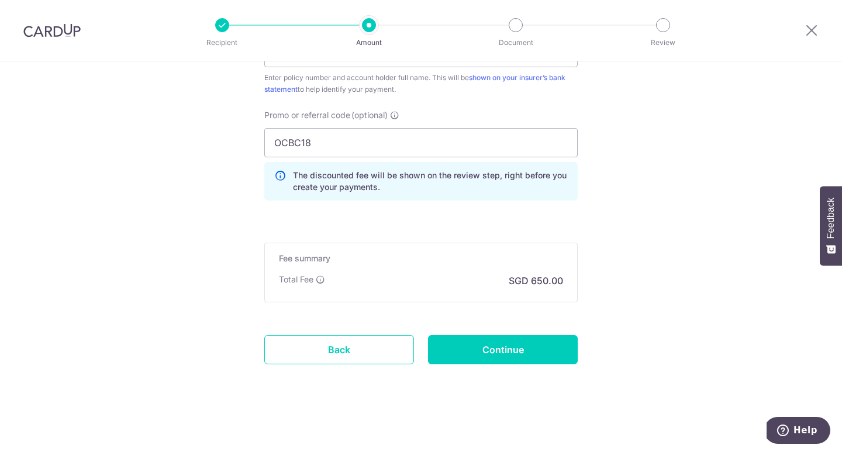
scroll to position [732, 0]
click at [345, 155] on input "OCBC18" at bounding box center [421, 142] width 314 height 29
drag, startPoint x: 356, startPoint y: 142, endPoint x: 220, endPoint y: 140, distance: 136.3
paste input "55"
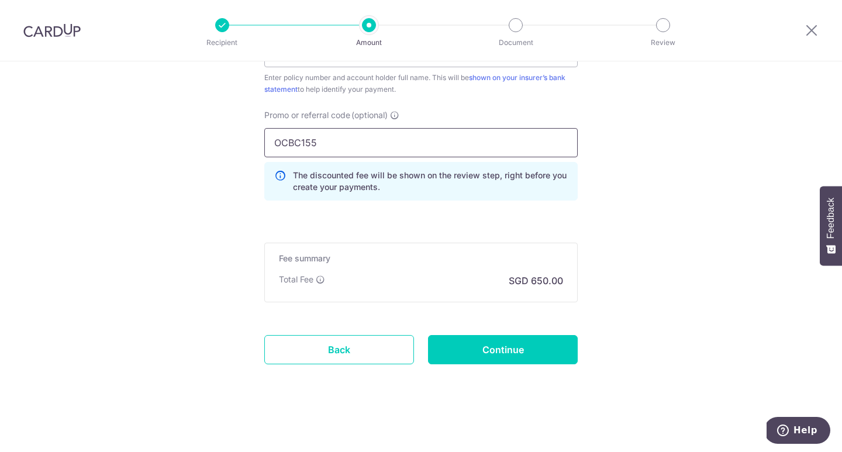
type input "OCBC155"
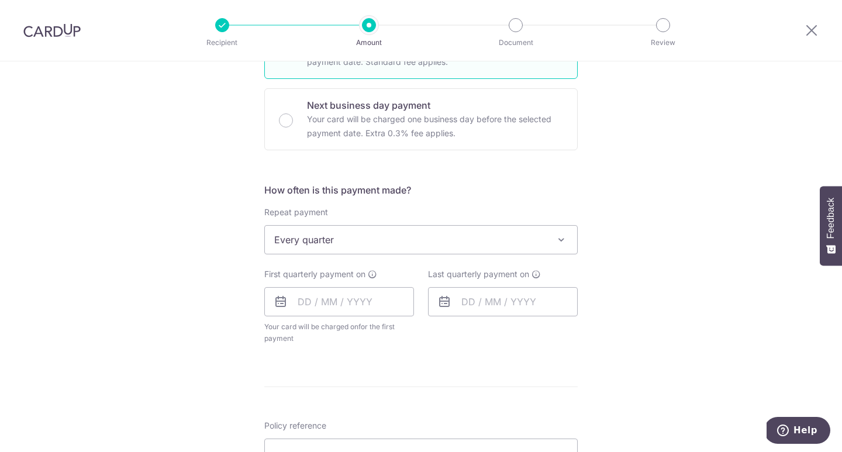
scroll to position [307, 0]
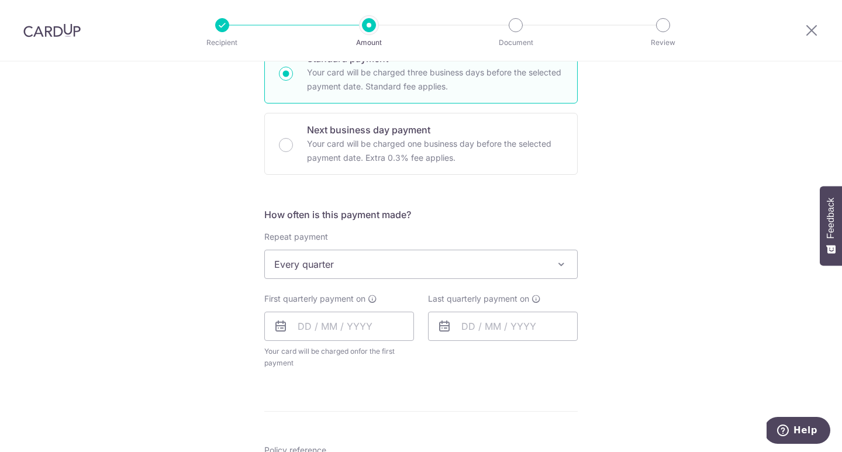
click at [315, 308] on div "First quarterly payment on Your card will be charged on for the first payment *…" at bounding box center [339, 331] width 150 height 76
click at [321, 323] on input "text" at bounding box center [339, 326] width 150 height 29
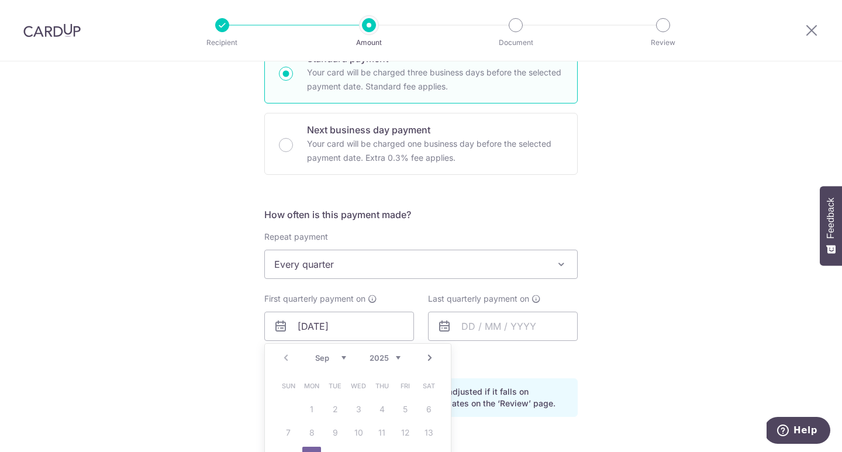
click at [595, 316] on div "Tell us more about your payment Enter payment amount SGD 25,000.00 25000.00 Sel…" at bounding box center [421, 340] width 842 height 1170
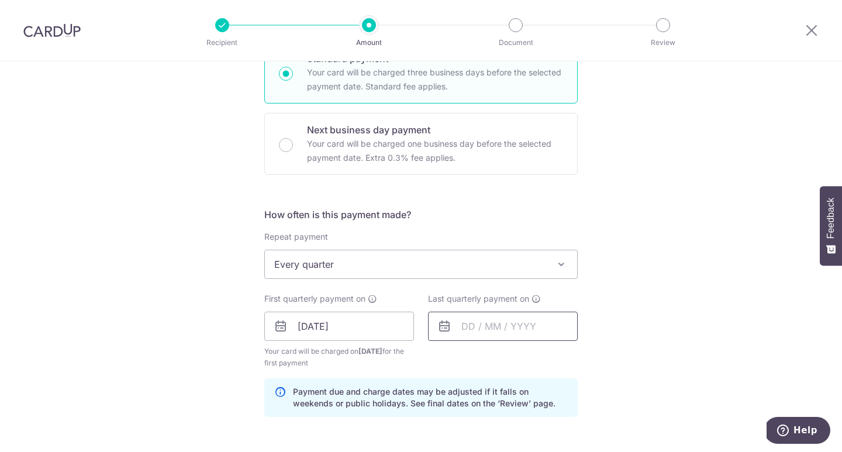
click at [489, 321] on input "text" at bounding box center [503, 326] width 150 height 29
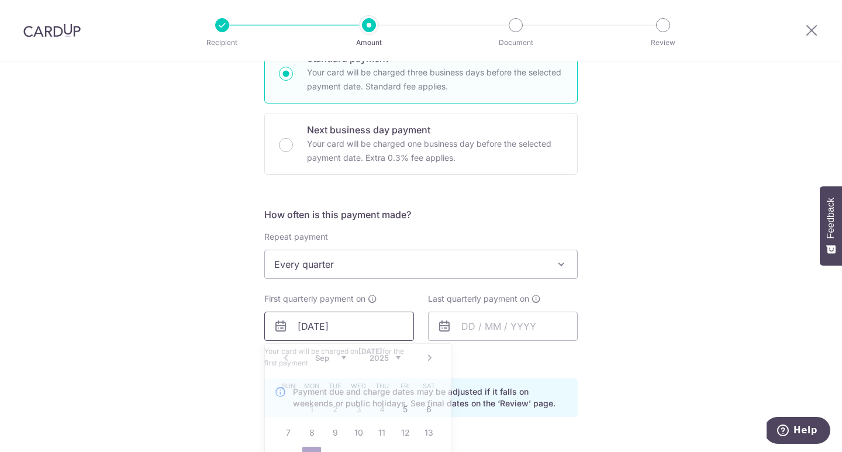
click at [308, 328] on input "15/09/2025" at bounding box center [339, 326] width 150 height 29
type input "30/09/2025"
click at [797, 320] on div "Tell us more about your payment Enter payment amount SGD 25,000.00 25000.00 Sel…" at bounding box center [421, 340] width 842 height 1170
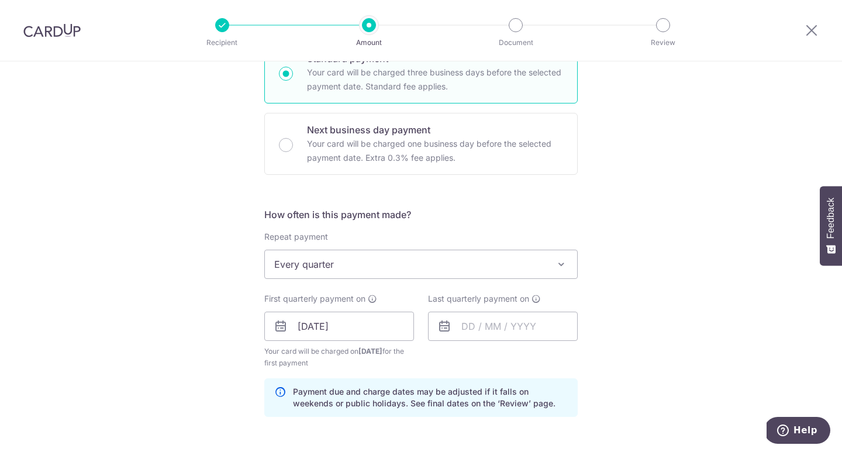
click at [604, 352] on div "Tell us more about your payment Enter payment amount SGD 25,000.00 25000.00 Sel…" at bounding box center [421, 340] width 842 height 1170
click at [493, 330] on input "text" at bounding box center [503, 326] width 150 height 29
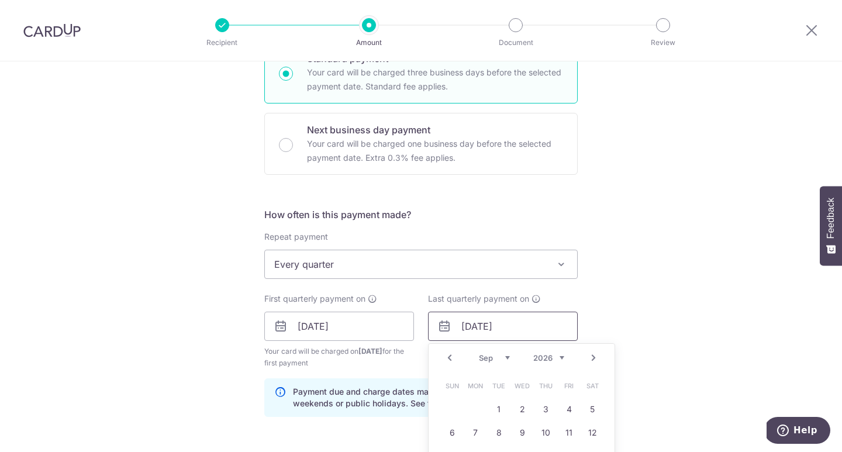
type input "30/09/2026"
click at [688, 339] on div "Tell us more about your payment Enter payment amount SGD 25,000.00 25000.00 Sel…" at bounding box center [421, 340] width 842 height 1170
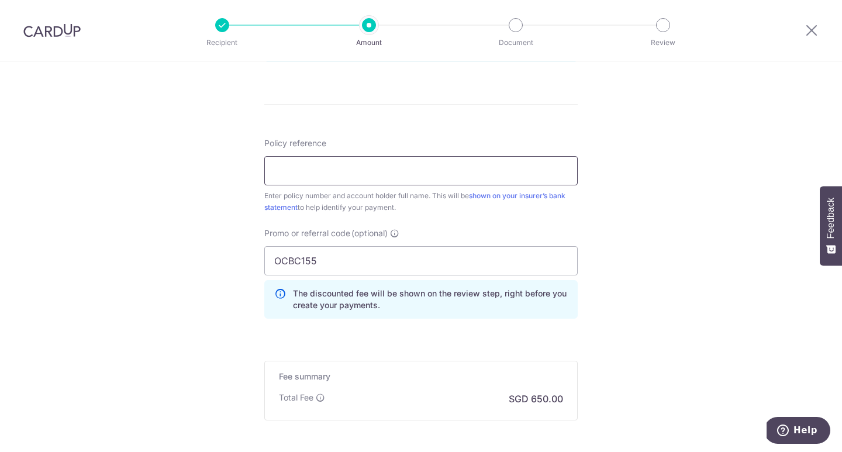
scroll to position [661, 0]
click at [363, 170] on input "Policy reference" at bounding box center [421, 171] width 314 height 29
type input "2451862159"
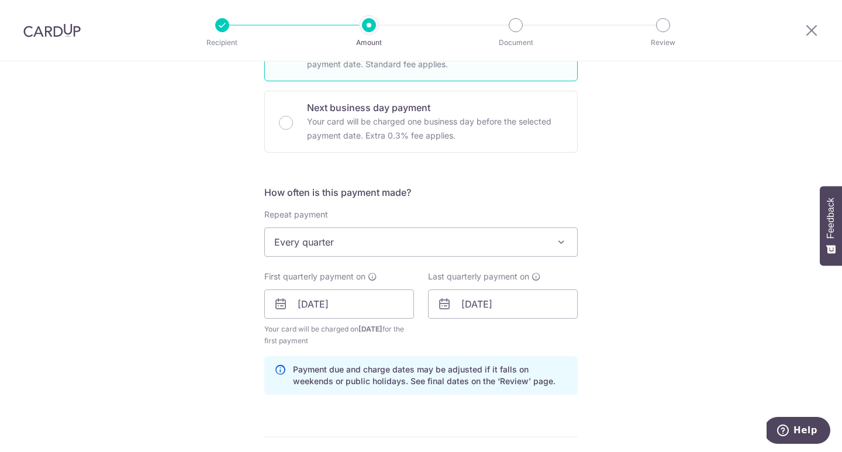
scroll to position [704, 0]
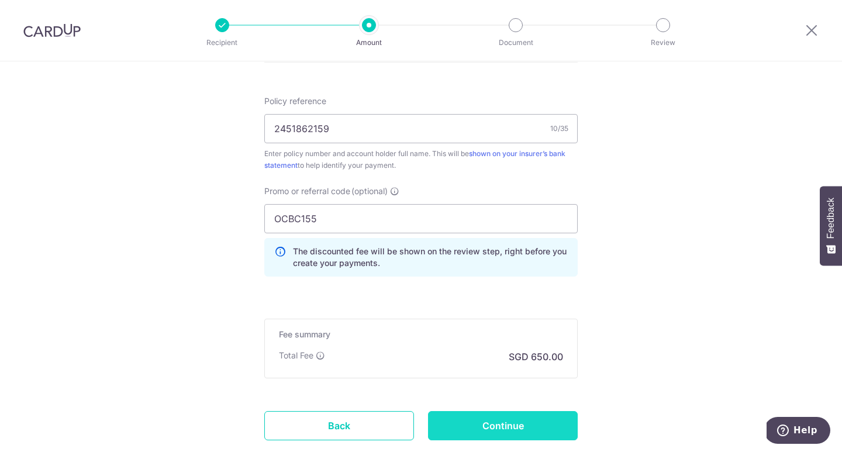
click at [550, 426] on input "Continue" at bounding box center [503, 425] width 150 height 29
type input "Create Schedule"
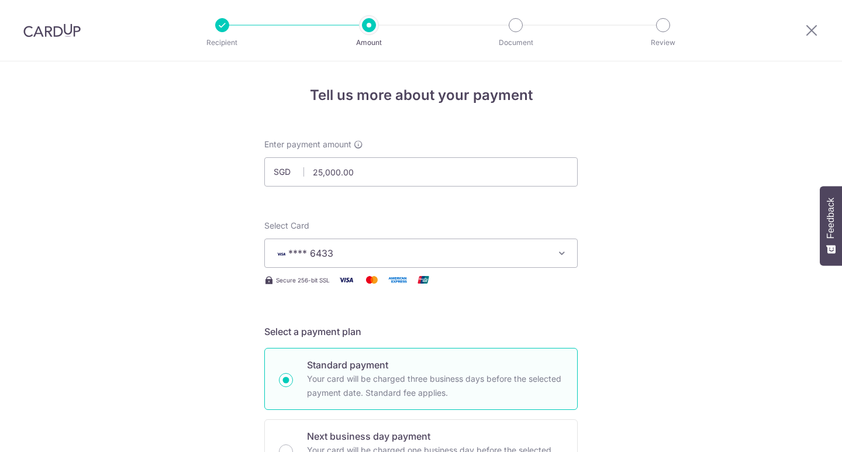
scroll to position [736, 0]
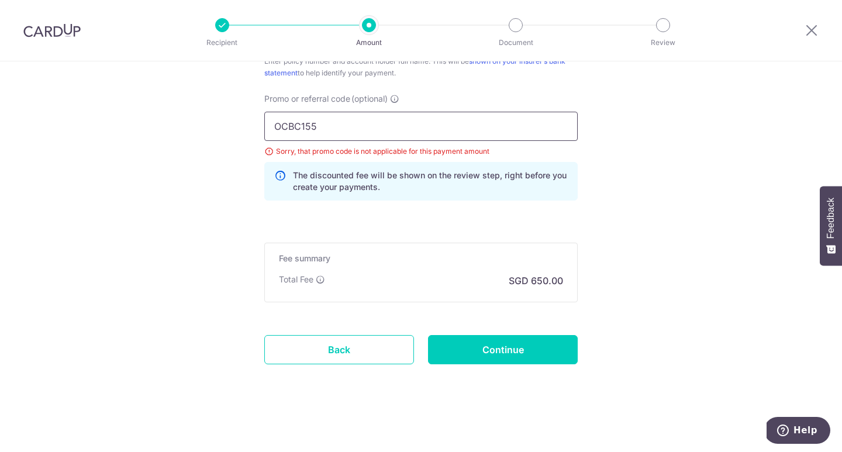
drag, startPoint x: 343, startPoint y: 131, endPoint x: 248, endPoint y: 135, distance: 94.8
paste input "OCBC18"
paste input "text"
type input "OCBC18"
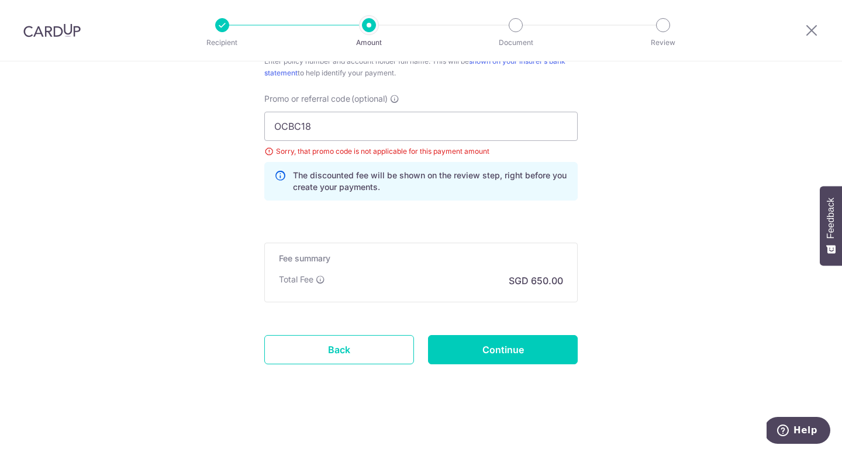
click at [523, 345] on input "Continue" at bounding box center [503, 349] width 150 height 29
type input "Update Schedule"
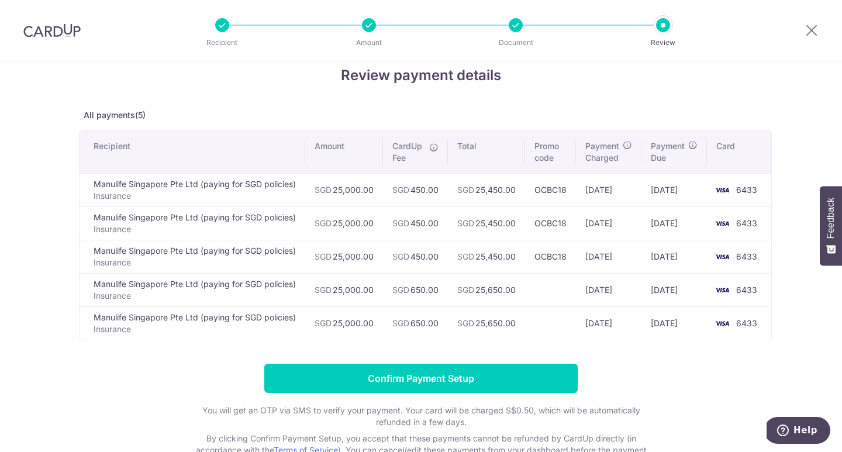
scroll to position [36, 0]
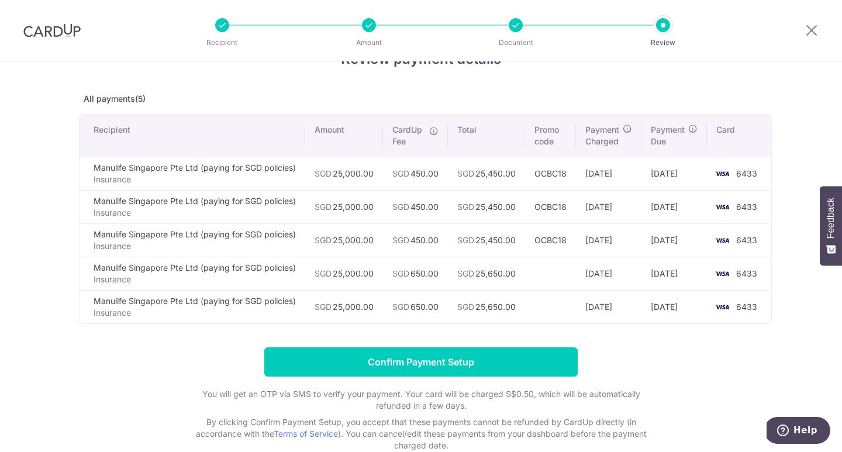
click at [177, 361] on form "Confirm Payment Setup You will get an OTP via SMS to verify your payment. Your …" at bounding box center [421, 399] width 684 height 104
click at [684, 371] on form "Confirm Payment Setup You will get an OTP via SMS to verify your payment. Your …" at bounding box center [421, 399] width 684 height 104
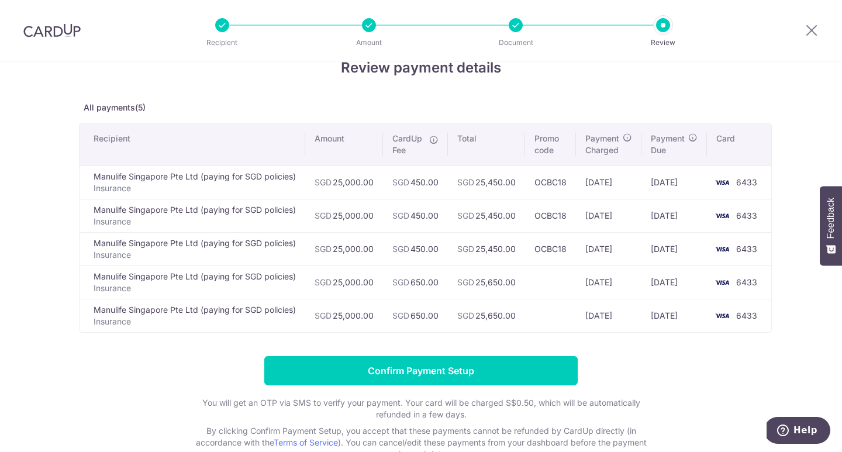
scroll to position [26, 0]
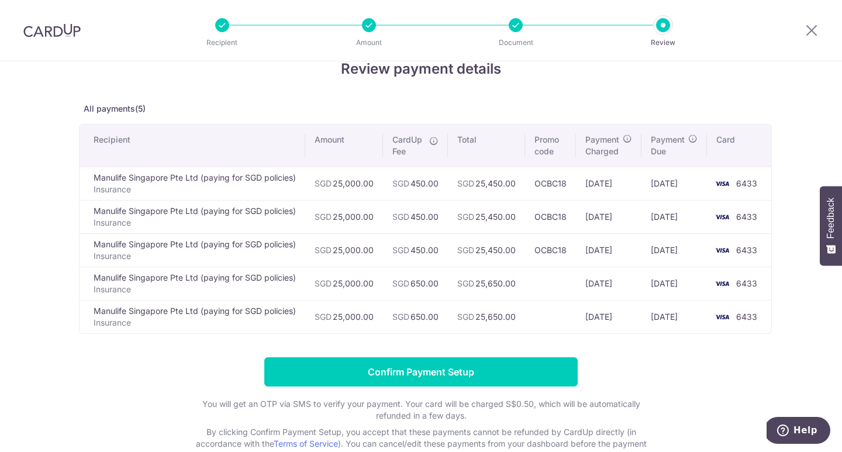
click at [411, 111] on p "All payments(5)" at bounding box center [421, 109] width 684 height 12
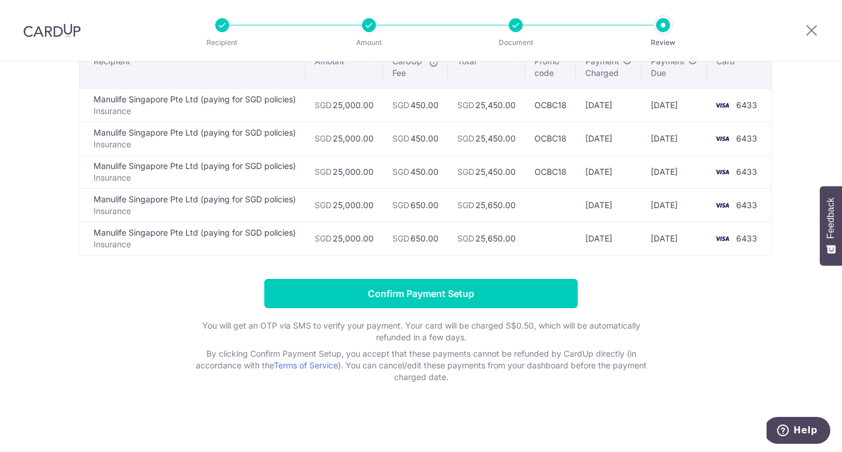
scroll to position [0, 0]
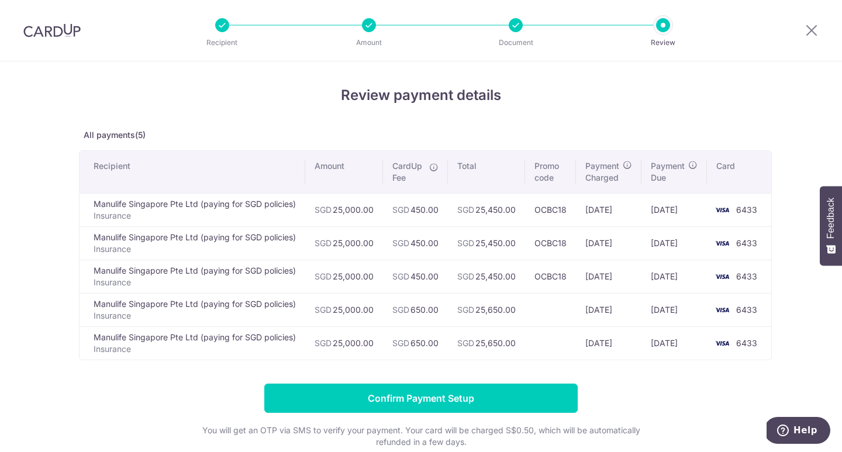
click at [230, 26] on li "Amount" at bounding box center [302, 25] width 147 height 14
click at [228, 26] on div at bounding box center [222, 25] width 14 height 14
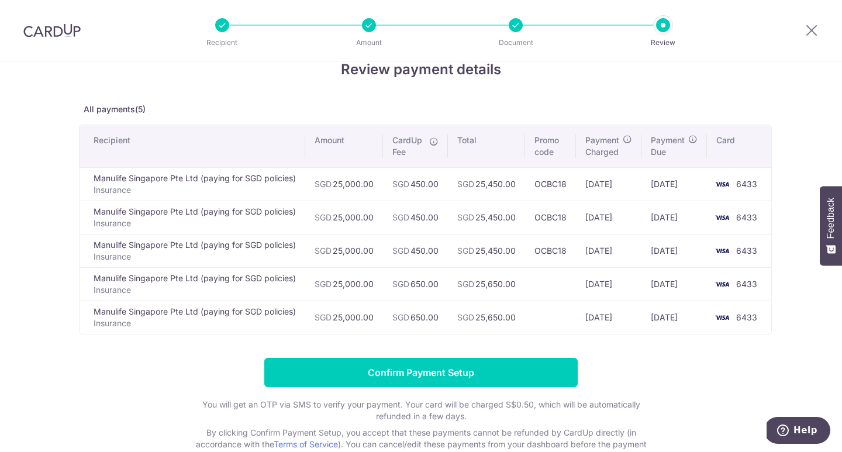
scroll to position [34, 0]
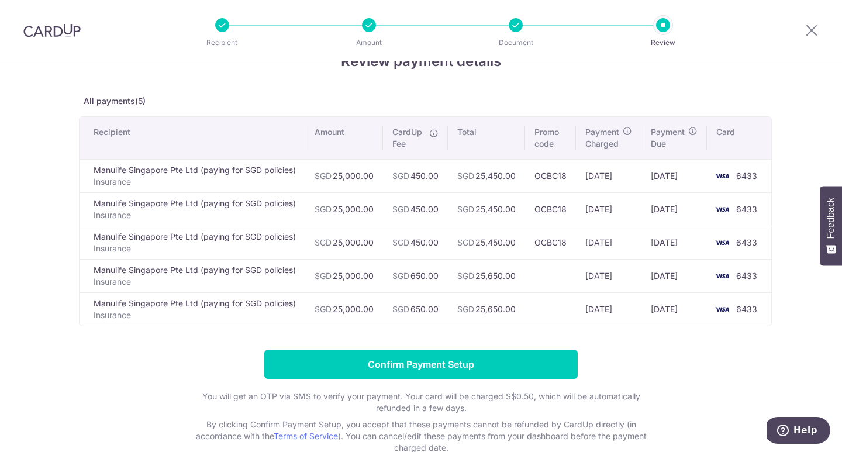
click at [517, 93] on div "Review payment details All payments(5) Recipient Amount CardUp Fee Total Promo …" at bounding box center [421, 252] width 684 height 403
click at [813, 36] on icon at bounding box center [812, 30] width 14 height 15
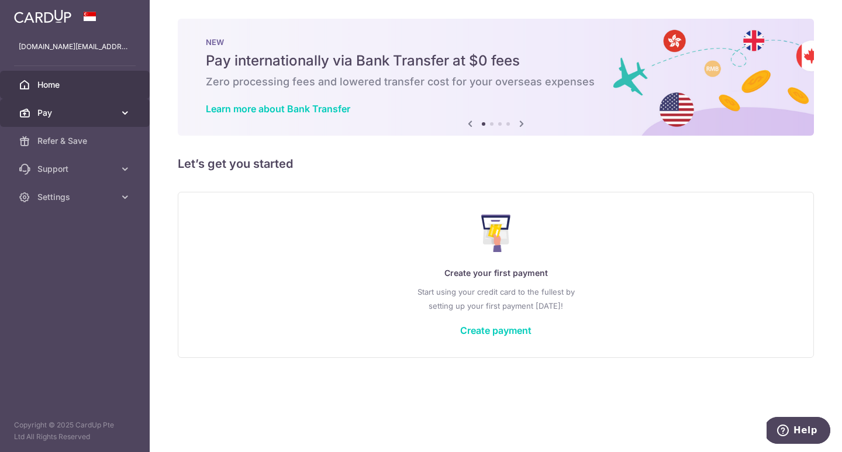
click at [49, 109] on span "Pay" at bounding box center [75, 113] width 77 height 12
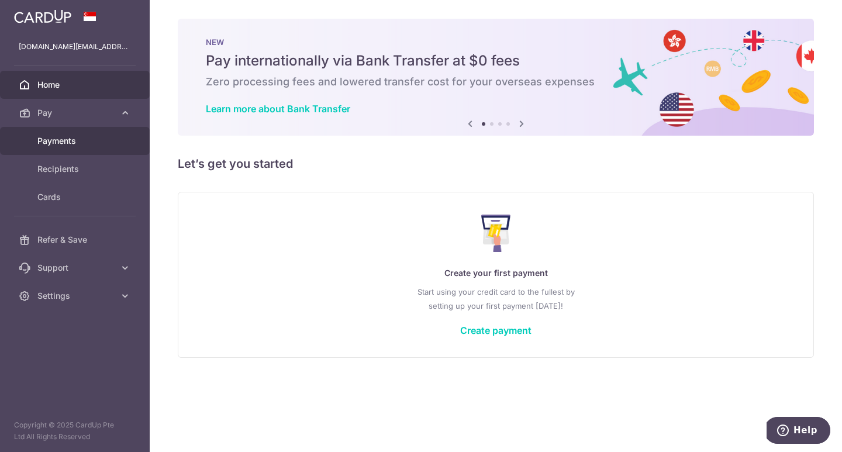
click at [64, 142] on span "Payments" at bounding box center [75, 141] width 77 height 12
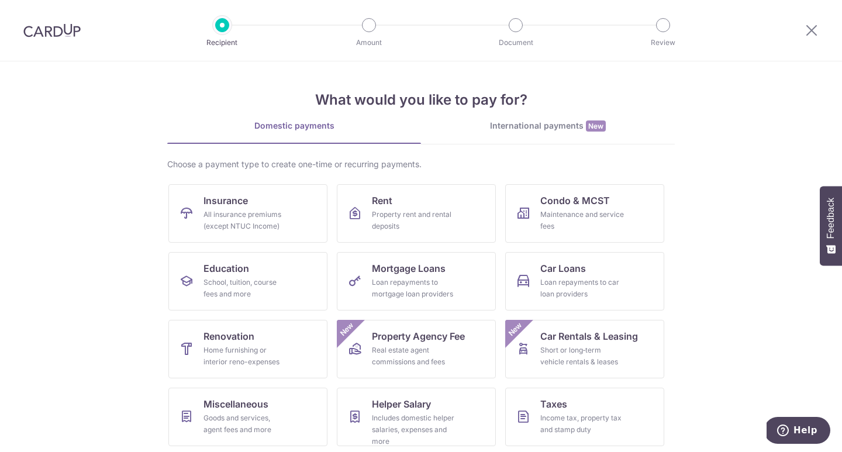
click at [57, 41] on div at bounding box center [52, 30] width 104 height 61
click at [48, 32] on img at bounding box center [51, 30] width 57 height 14
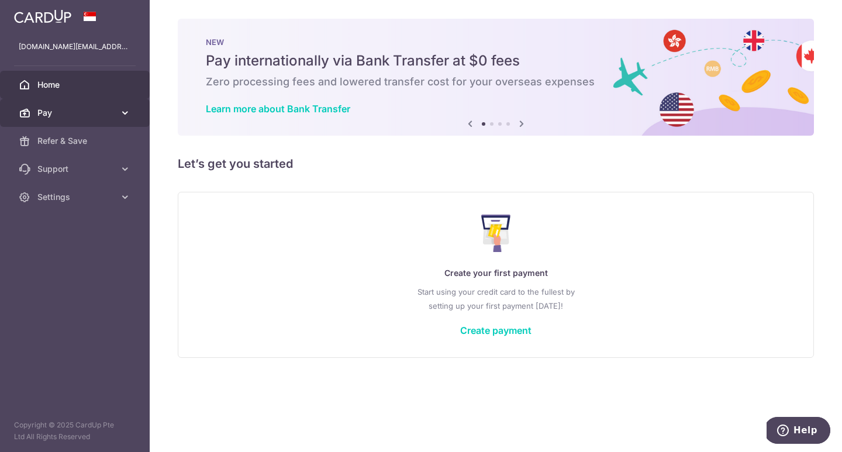
click at [86, 109] on span "Pay" at bounding box center [75, 113] width 77 height 12
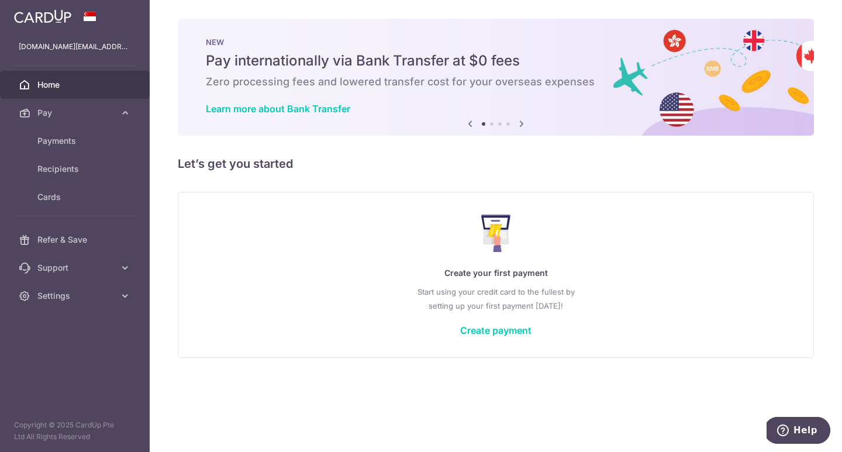
click at [366, 261] on div "Create your first payment Start using your credit card to the fullest by settin…" at bounding box center [495, 274] width 607 height 139
click at [492, 334] on link "Create payment" at bounding box center [495, 331] width 71 height 12
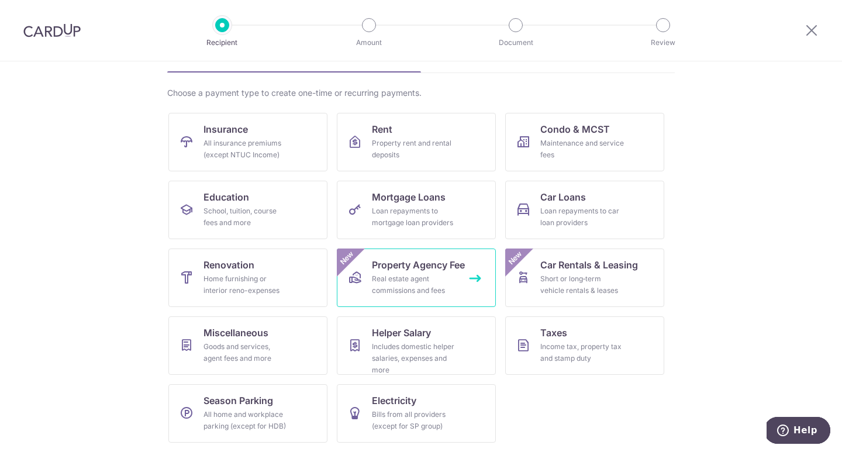
scroll to position [71, 0]
click at [728, 109] on section "What would you like to pay for? Domestic payments International payments New Ch…" at bounding box center [421, 256] width 842 height 391
click at [815, 30] on icon at bounding box center [812, 30] width 14 height 15
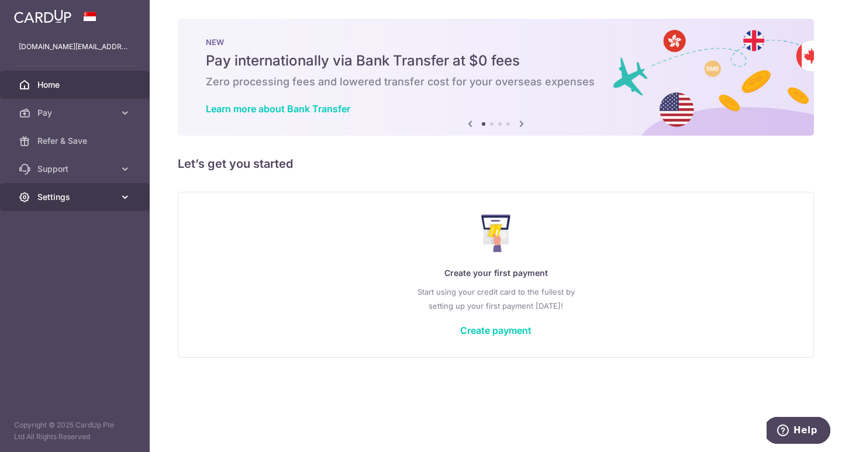
click at [83, 189] on link "Settings" at bounding box center [75, 197] width 150 height 28
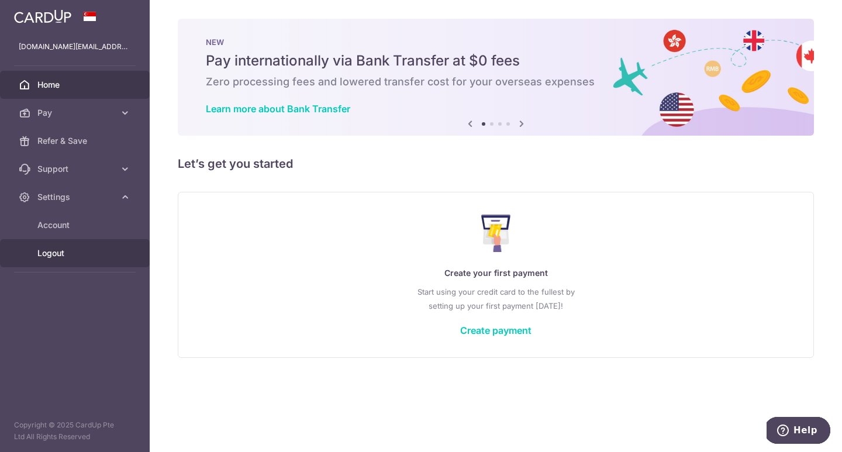
click at [63, 256] on span "Logout" at bounding box center [75, 253] width 77 height 12
